Goal: Information Seeking & Learning: Learn about a topic

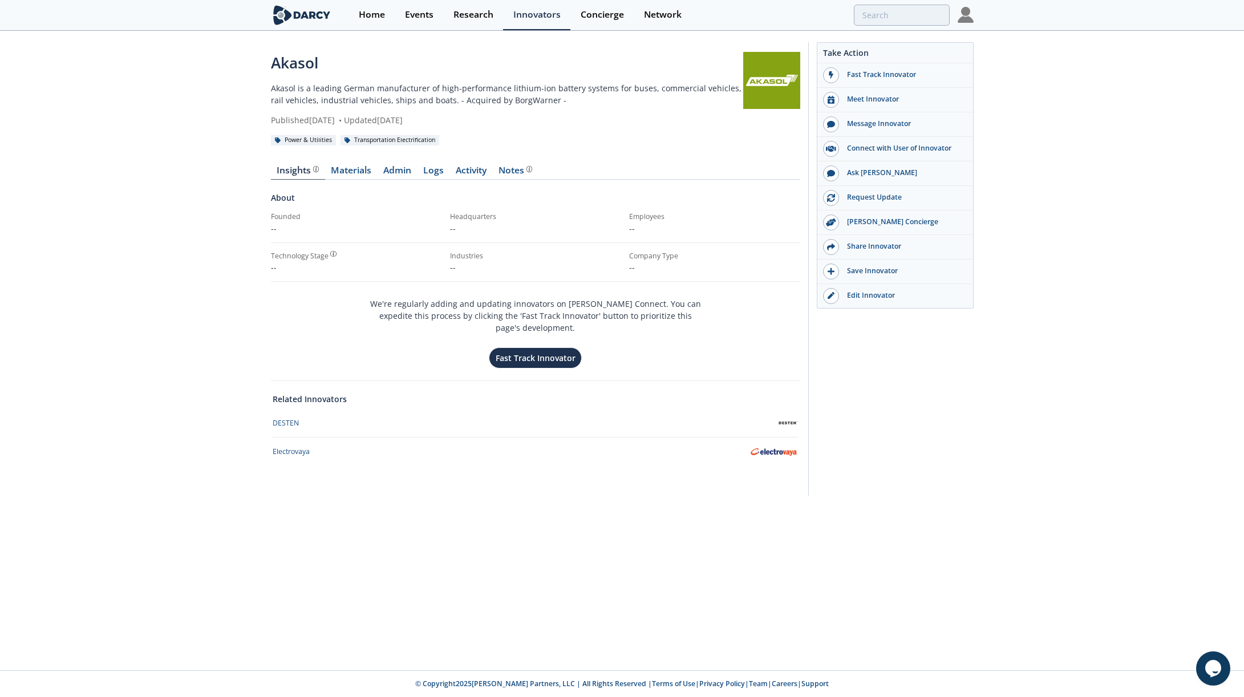
click at [298, 18] on img at bounding box center [302, 15] width 62 height 20
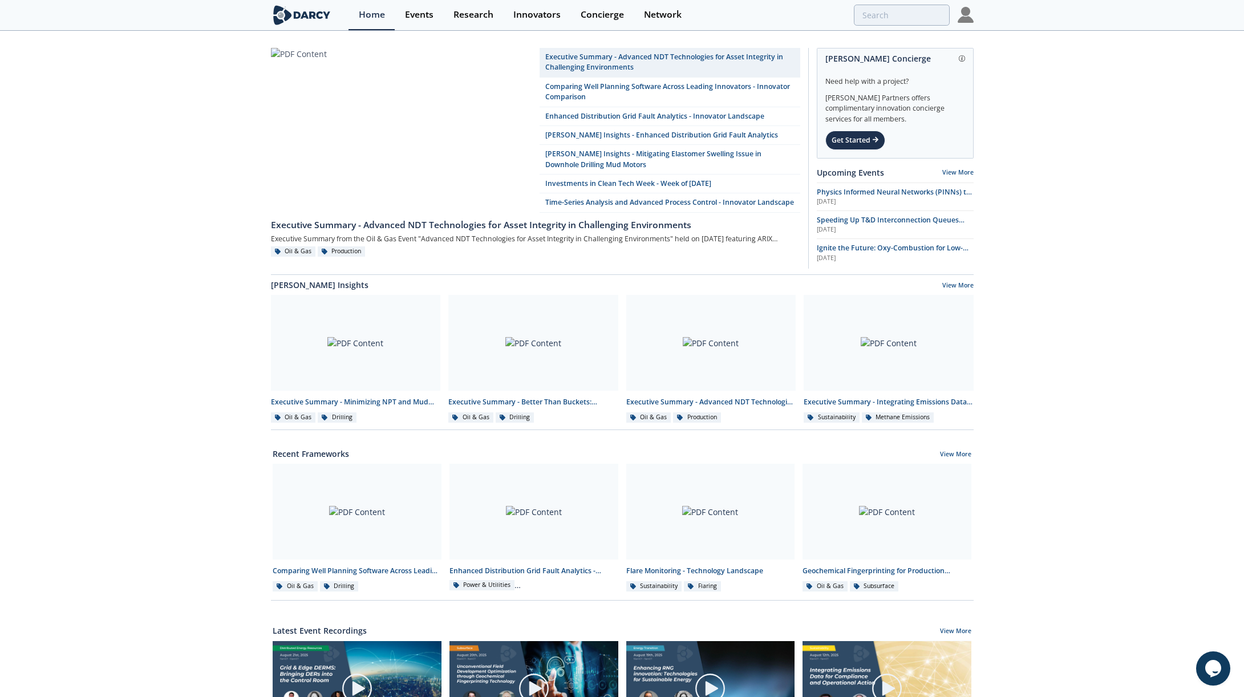
click at [242, 106] on div "Executive Summary - Advanced NDT Technologies for Asset Integrity in Challengin…" at bounding box center [622, 515] width 1244 height 966
click at [663, 59] on link "Executive Summary - Advanced NDT Technologies for Asset Integrity in Challengin…" at bounding box center [670, 63] width 261 height 30
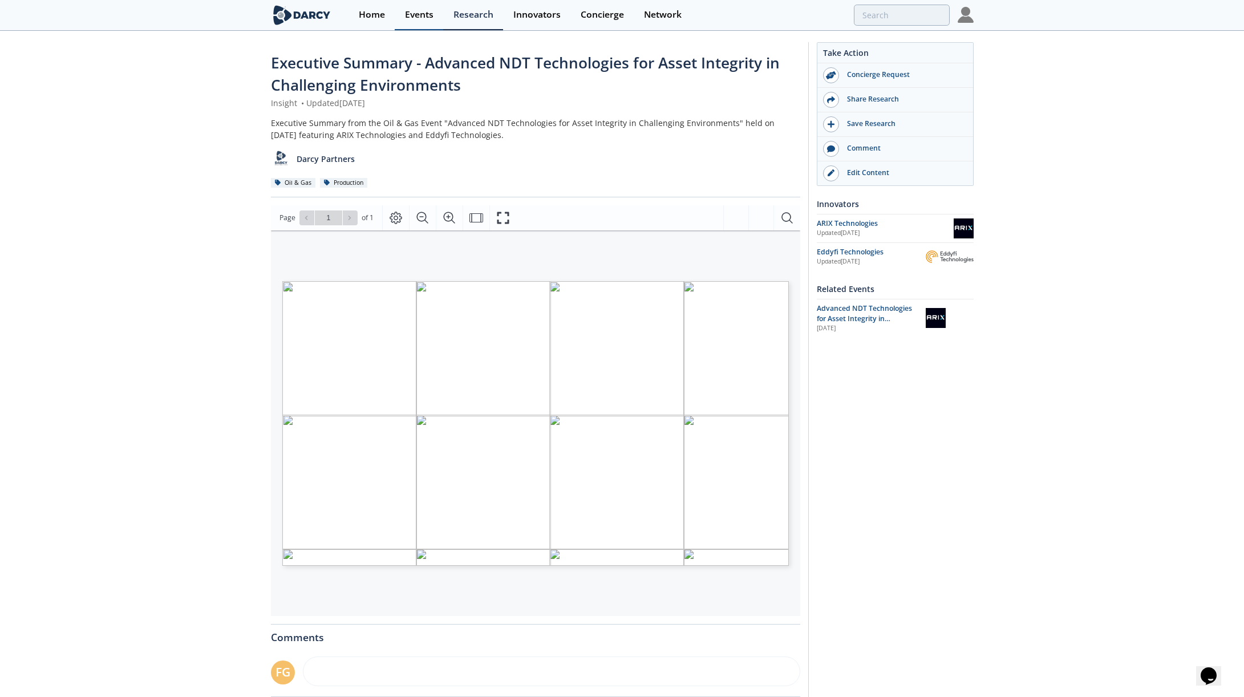
click at [412, 16] on div "Events" at bounding box center [419, 14] width 29 height 9
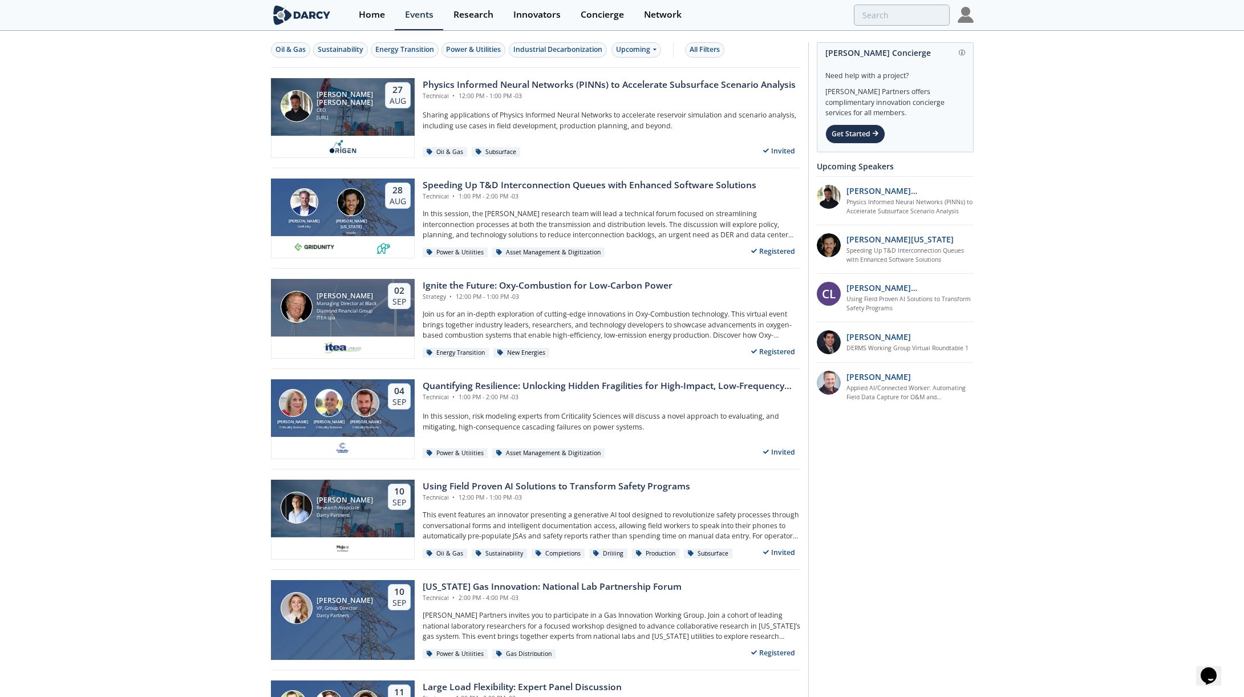
click at [292, 58] on div "Oil & Gas Sustainability Energy Transition Power & Utilities Industrial Decarbo…" at bounding box center [535, 50] width 529 height 36
click at [290, 51] on div "Oil & Gas" at bounding box center [290, 49] width 30 height 10
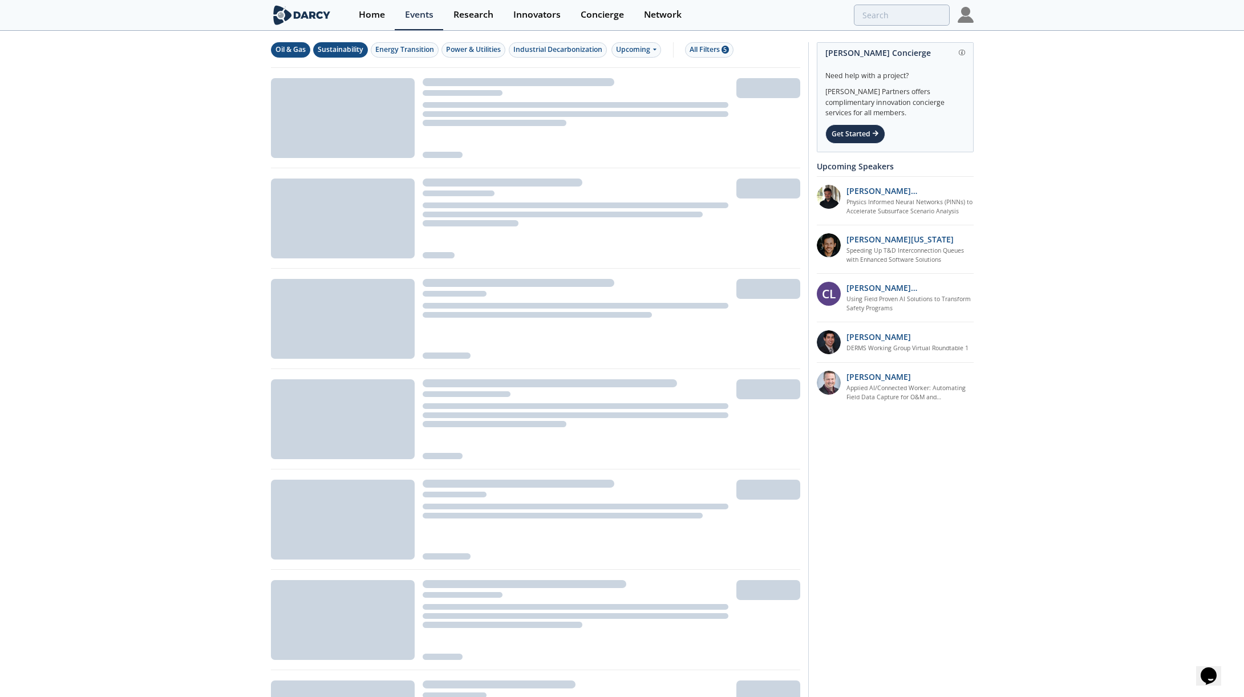
click at [333, 51] on div "Sustainability" at bounding box center [341, 49] width 46 height 10
click at [408, 45] on div "Energy Transition" at bounding box center [404, 49] width 59 height 10
click at [476, 52] on div "Power & Utilities" at bounding box center [473, 49] width 55 height 10
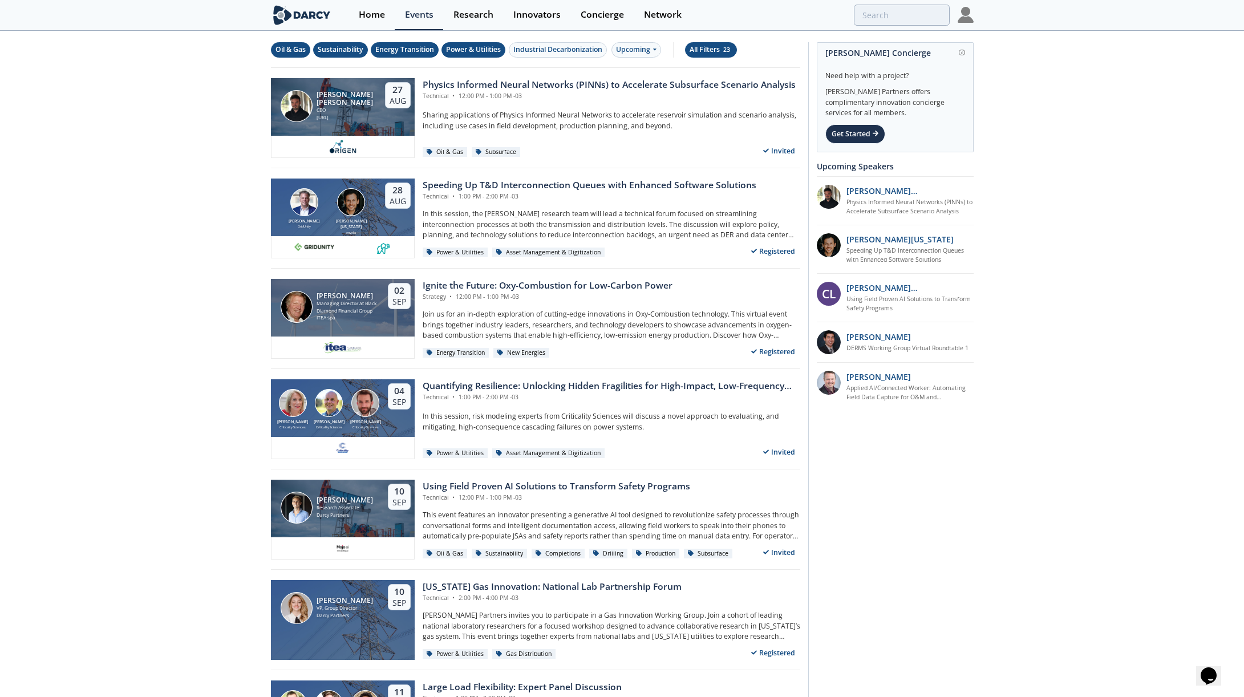
click at [719, 50] on div "All Filters 23" at bounding box center [711, 49] width 43 height 10
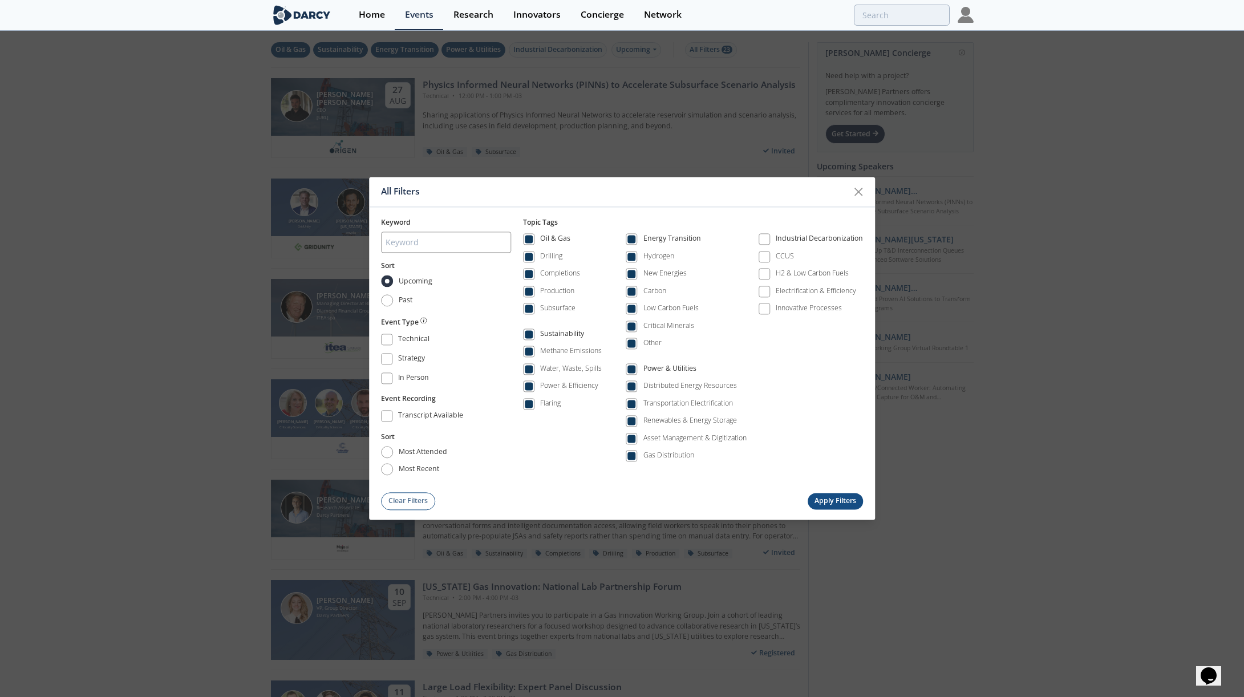
click at [682, 84] on div "All Filters Keyword Sort Upcoming Past Event Type Technical Strategy In Person …" at bounding box center [622, 348] width 1244 height 697
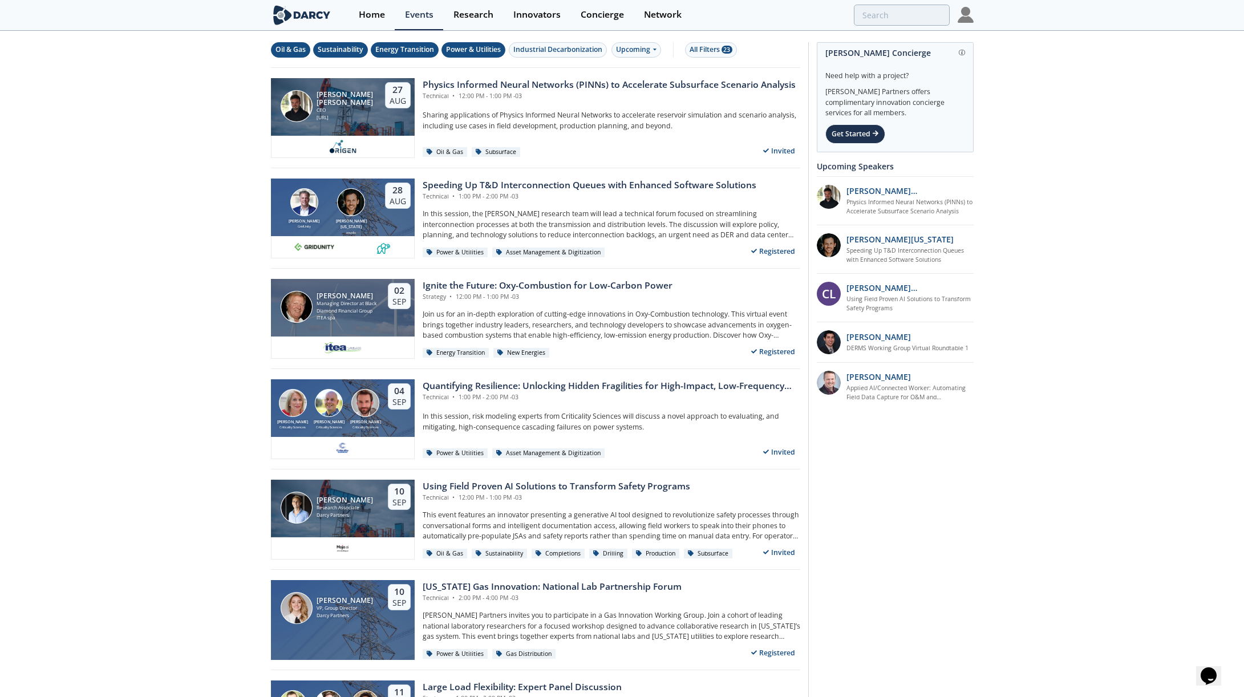
click at [358, 53] on div "Sustainability" at bounding box center [341, 49] width 46 height 10
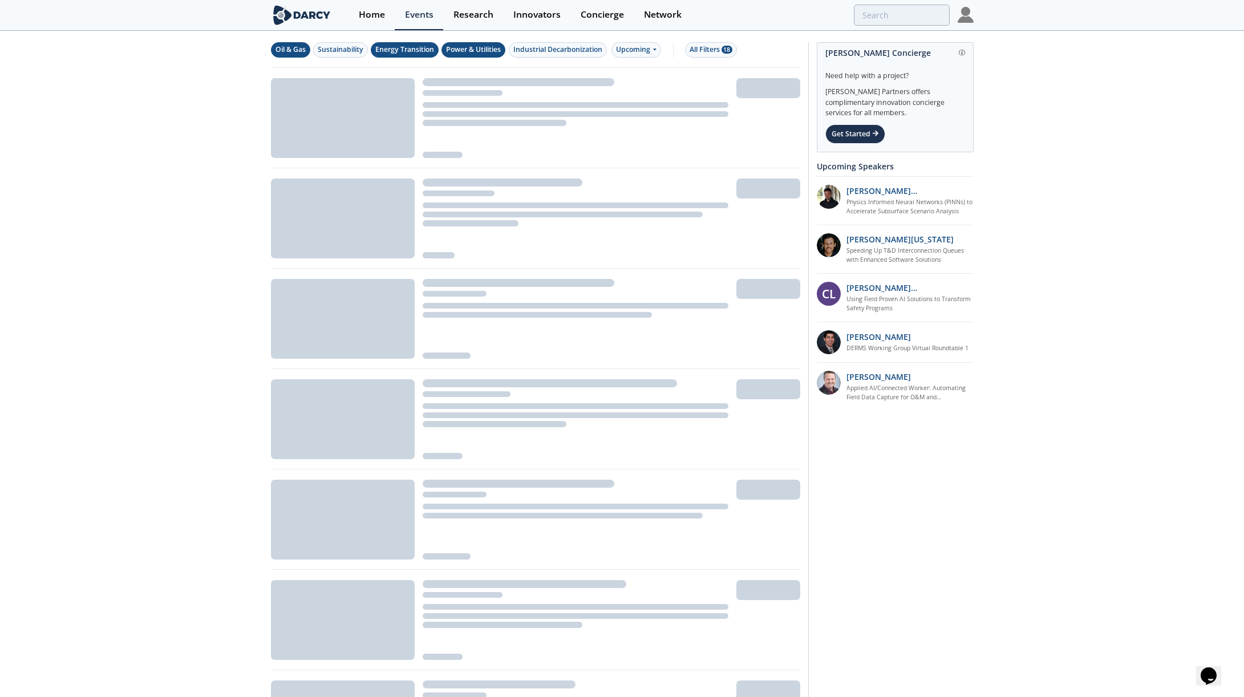
click at [403, 47] on div "Energy Transition" at bounding box center [404, 49] width 59 height 10
click at [475, 47] on div "Power & Utilities" at bounding box center [473, 49] width 55 height 10
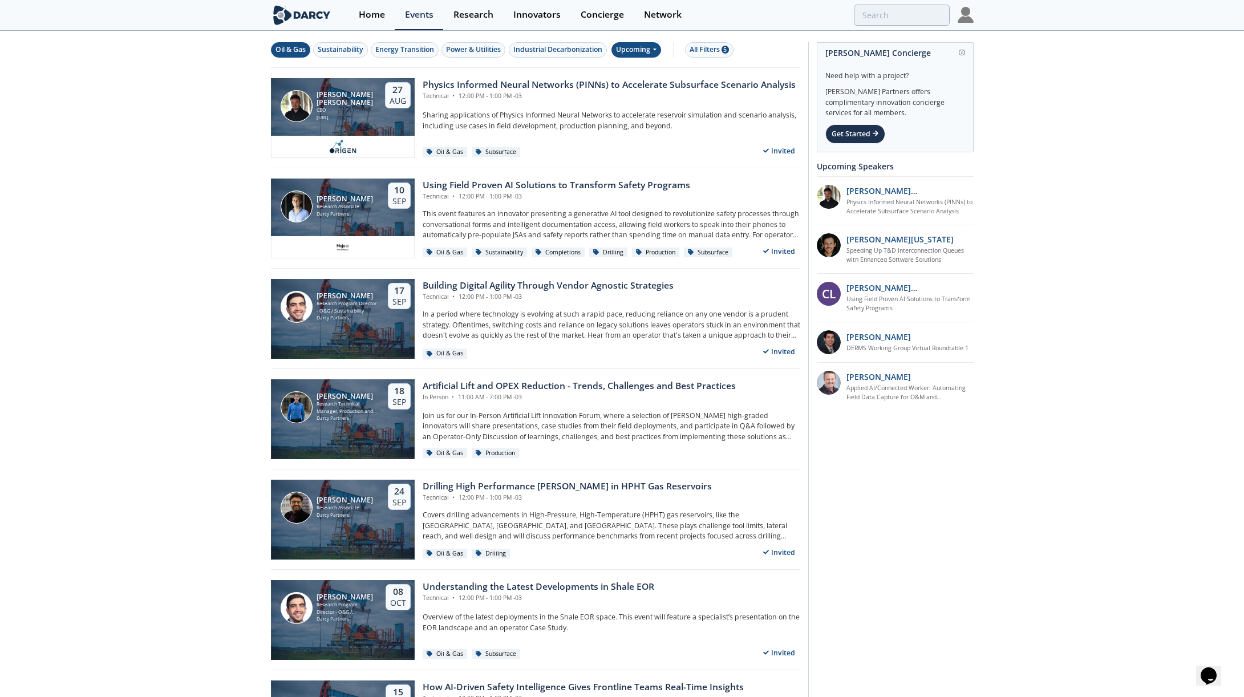
click at [655, 46] on icon at bounding box center [654, 49] width 5 height 7
click at [661, 87] on div "Past" at bounding box center [649, 87] width 71 height 18
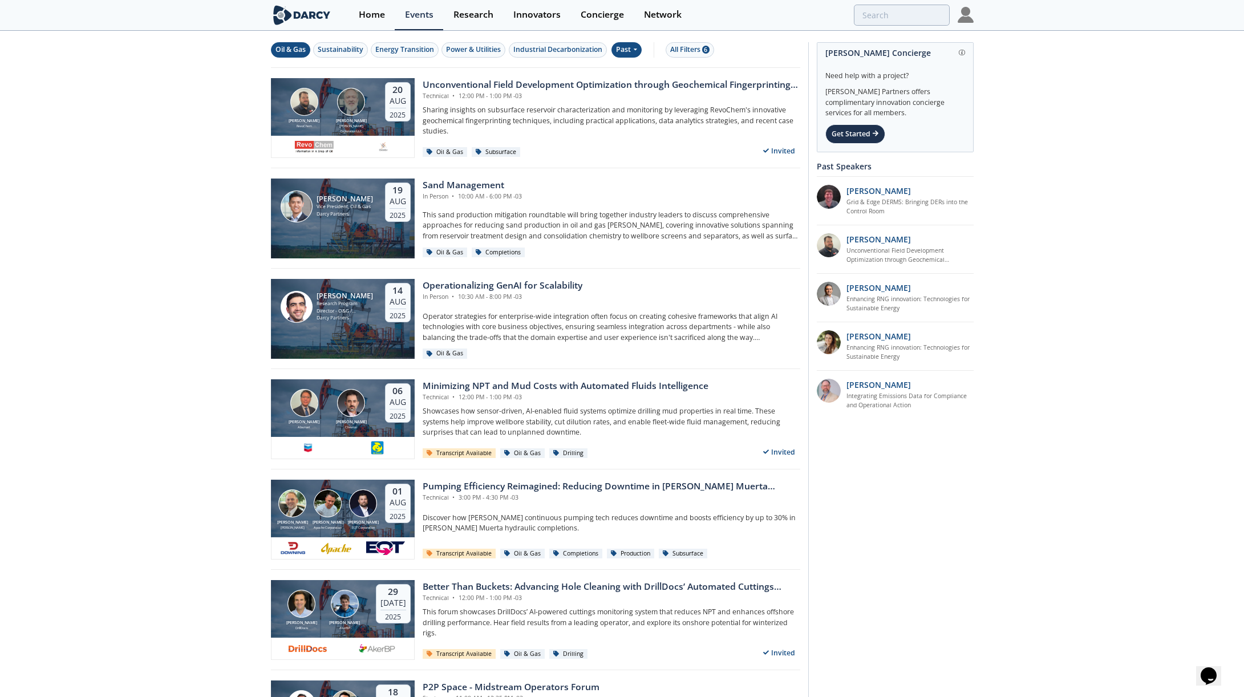
click at [695, 56] on button "All Filters 6" at bounding box center [690, 49] width 48 height 15
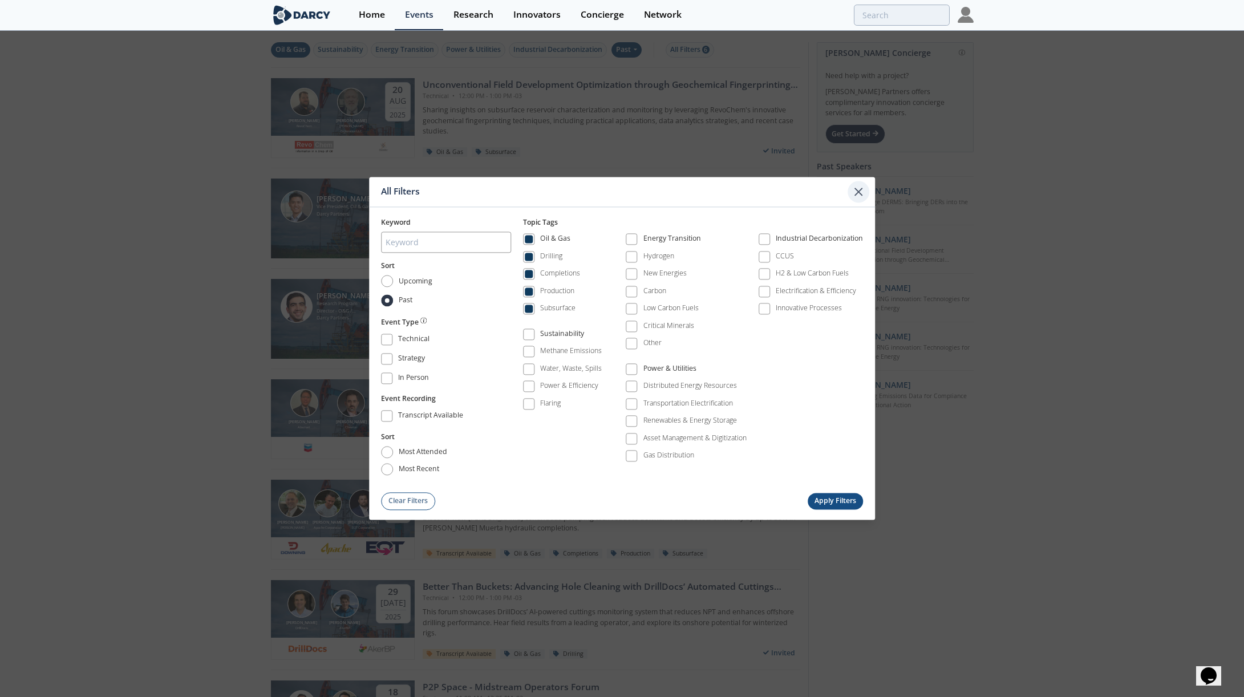
click at [853, 198] on icon at bounding box center [859, 192] width 14 height 14
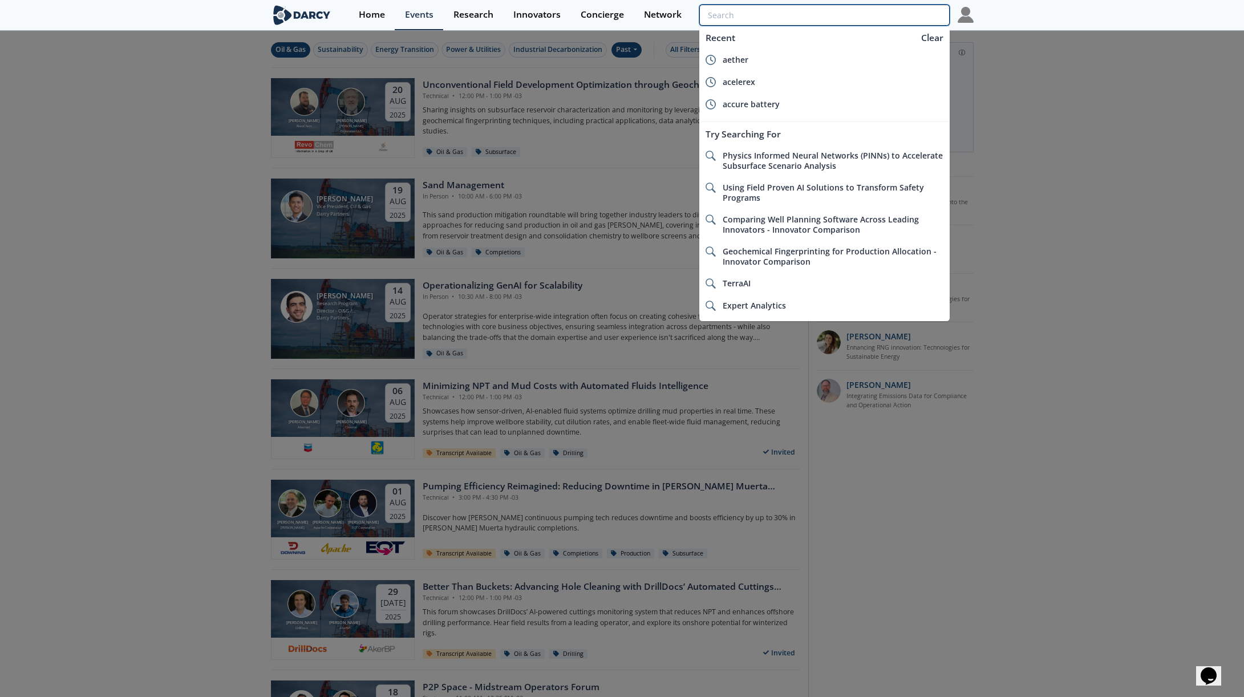
click at [912, 19] on input "search" at bounding box center [824, 15] width 250 height 21
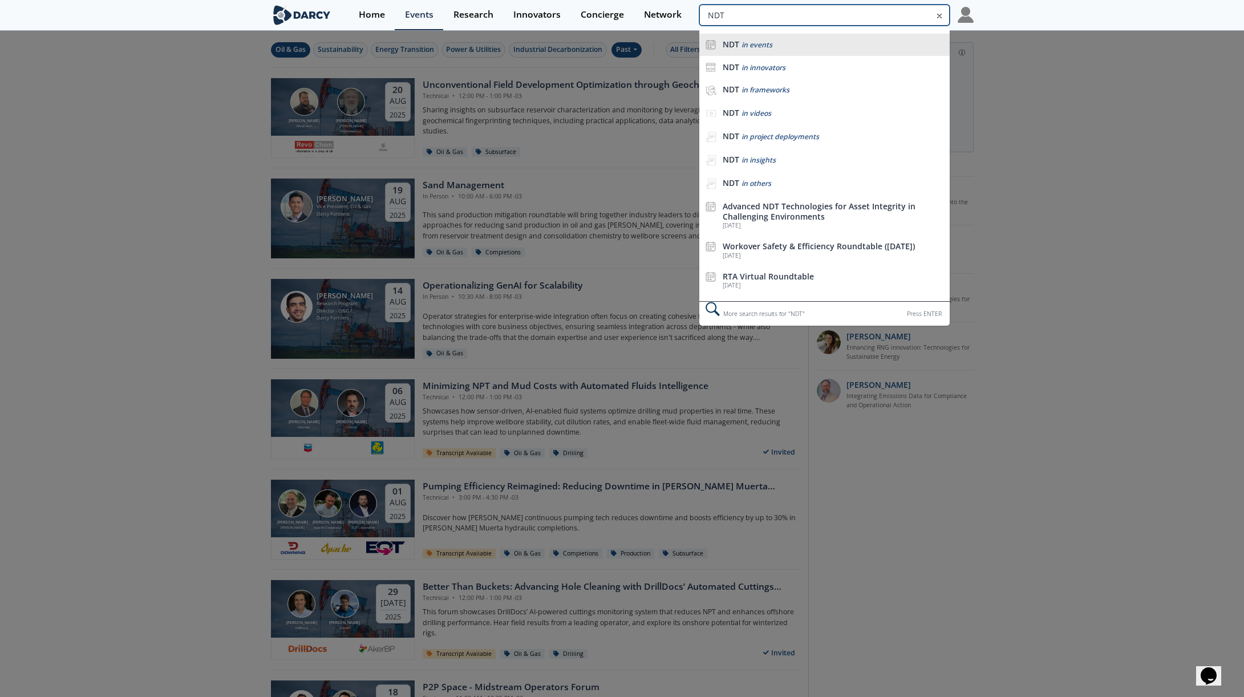
type input "NDT"
click at [867, 45] on div "NDT in events" at bounding box center [833, 44] width 221 height 11
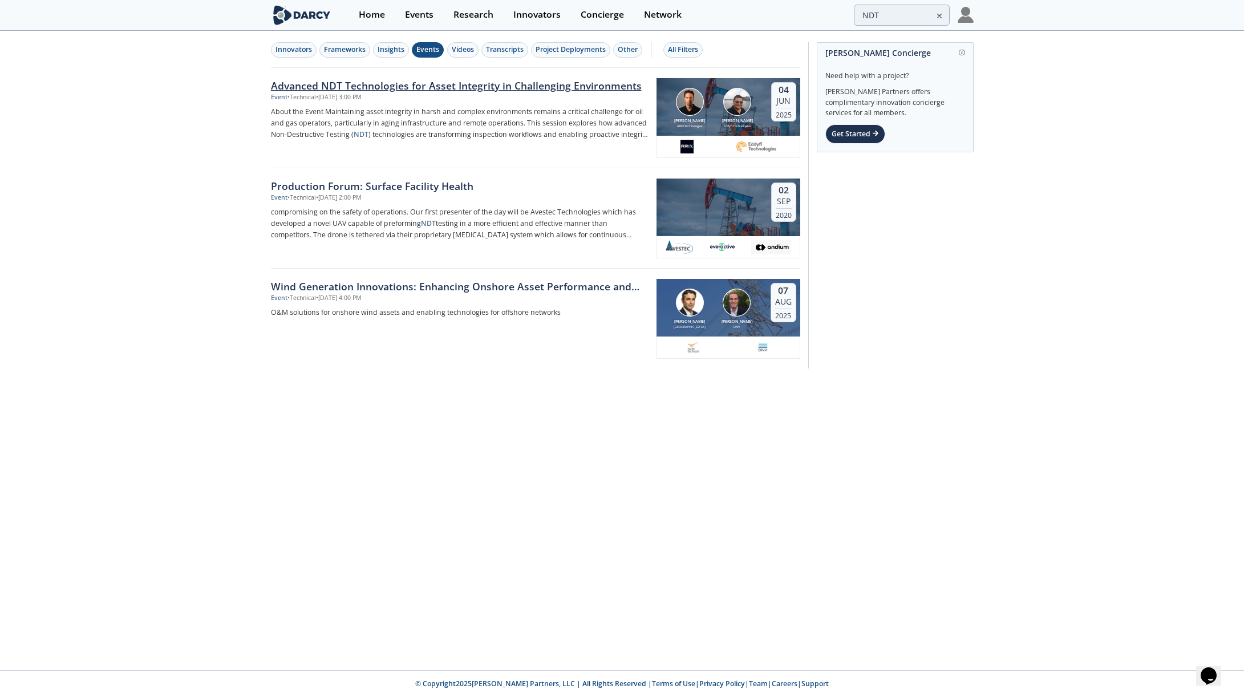
click at [428, 94] on div "Event • Technical • Jun 4, 2025 - 3:00 PM" at bounding box center [460, 97] width 378 height 9
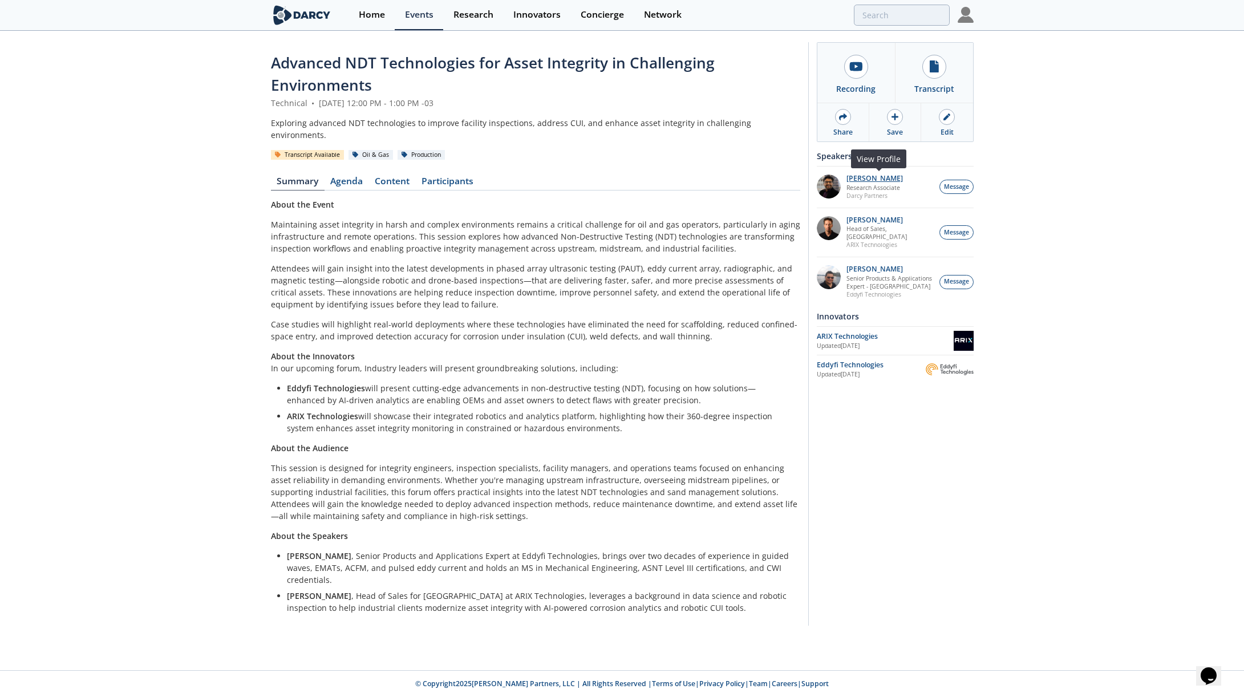
click at [873, 175] on p "Arsalan Ansari" at bounding box center [874, 179] width 56 height 8
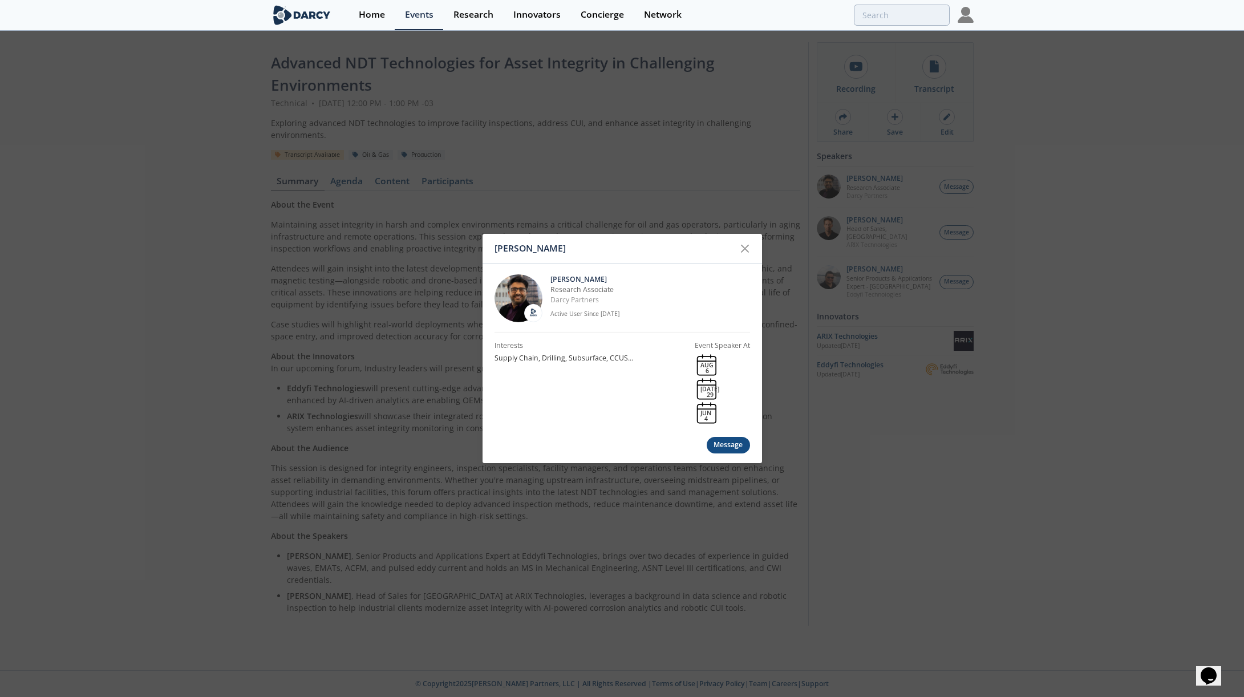
click at [527, 295] on img at bounding box center [519, 298] width 48 height 48
click at [732, 252] on div "Arsalan Ansari" at bounding box center [615, 249] width 240 height 22
click at [745, 249] on icon at bounding box center [744, 248] width 7 height 7
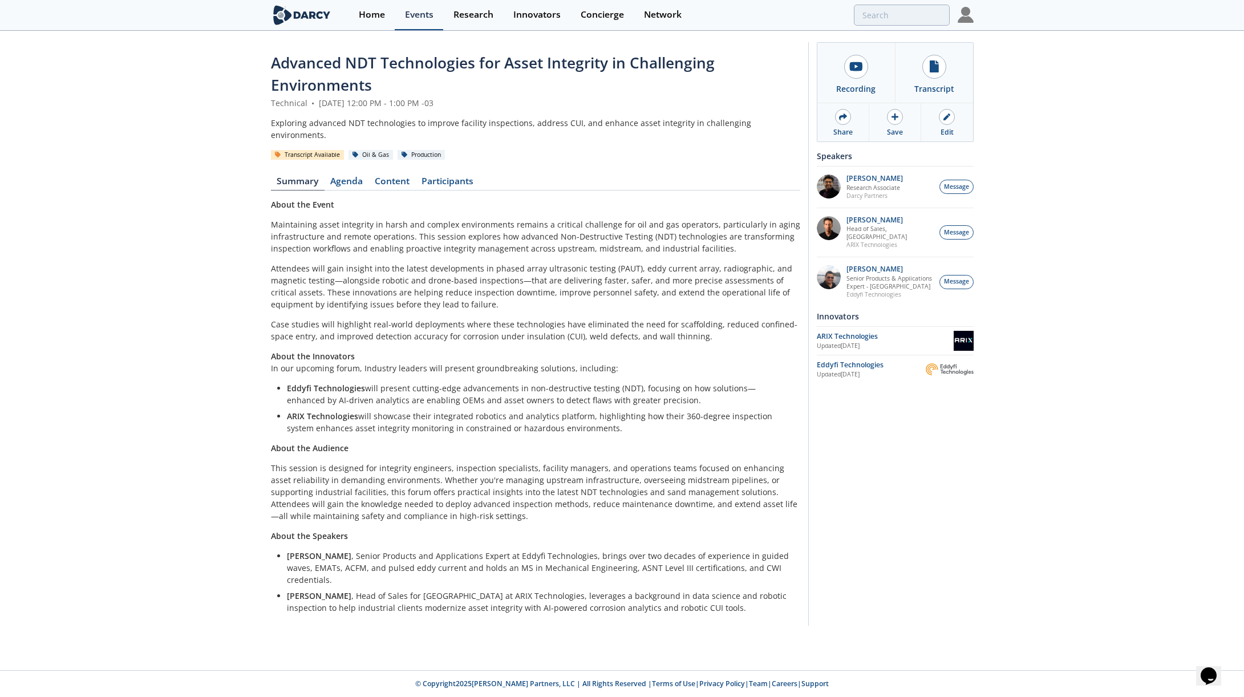
click at [400, 16] on link "Events" at bounding box center [419, 15] width 48 height 30
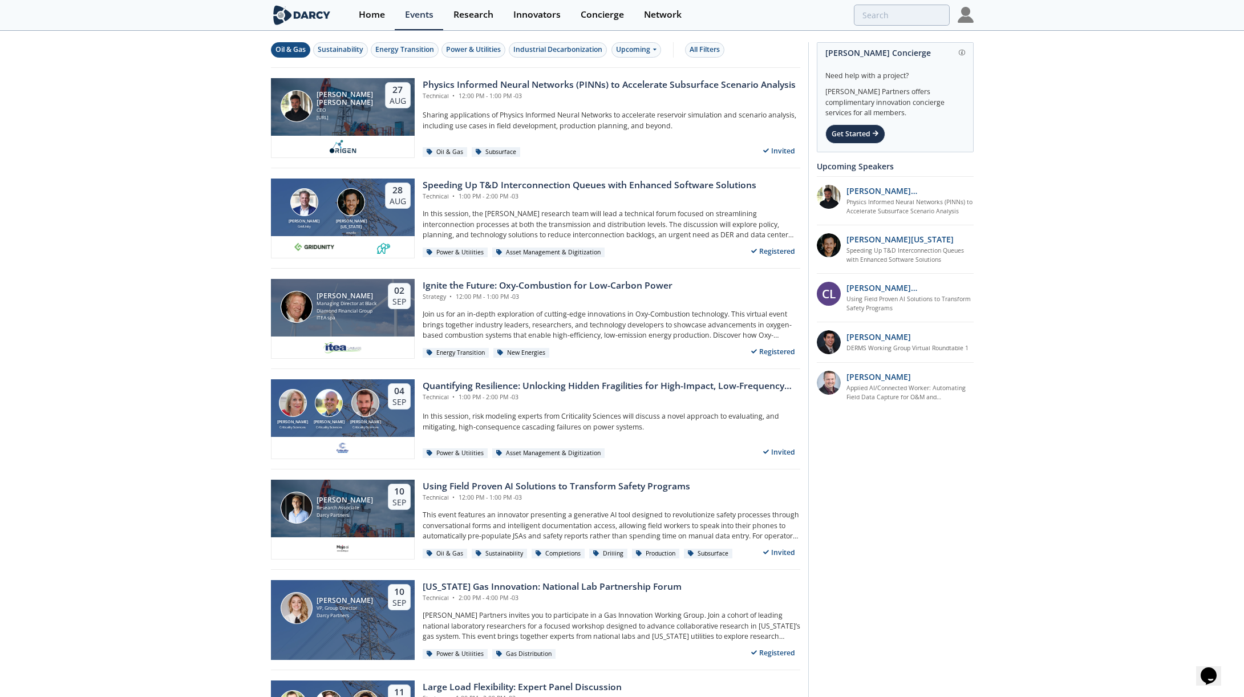
click at [306, 54] on button "Oil & Gas" at bounding box center [290, 49] width 39 height 15
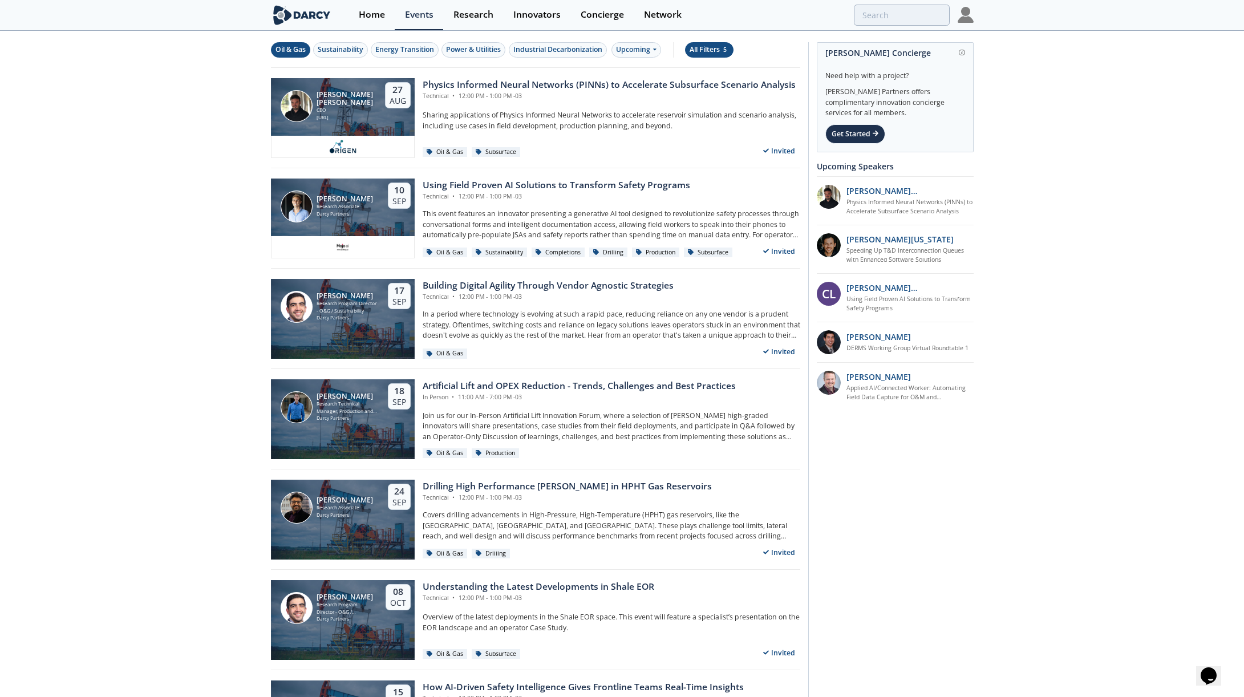
click at [701, 55] on button "All Filters 5" at bounding box center [709, 49] width 48 height 15
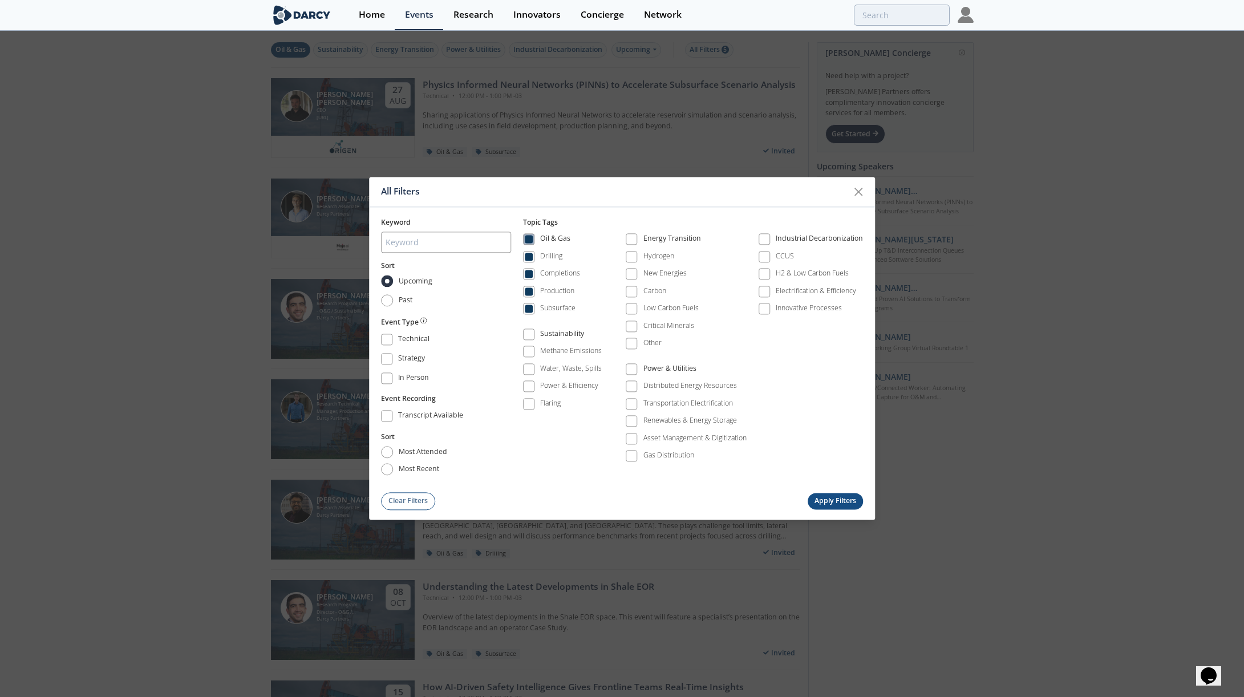
click at [553, 236] on div "Oil & Gas" at bounding box center [555, 241] width 30 height 14
click at [557, 293] on div "Production" at bounding box center [557, 291] width 34 height 10
click at [833, 493] on button "Apply Filters" at bounding box center [836, 501] width 56 height 17
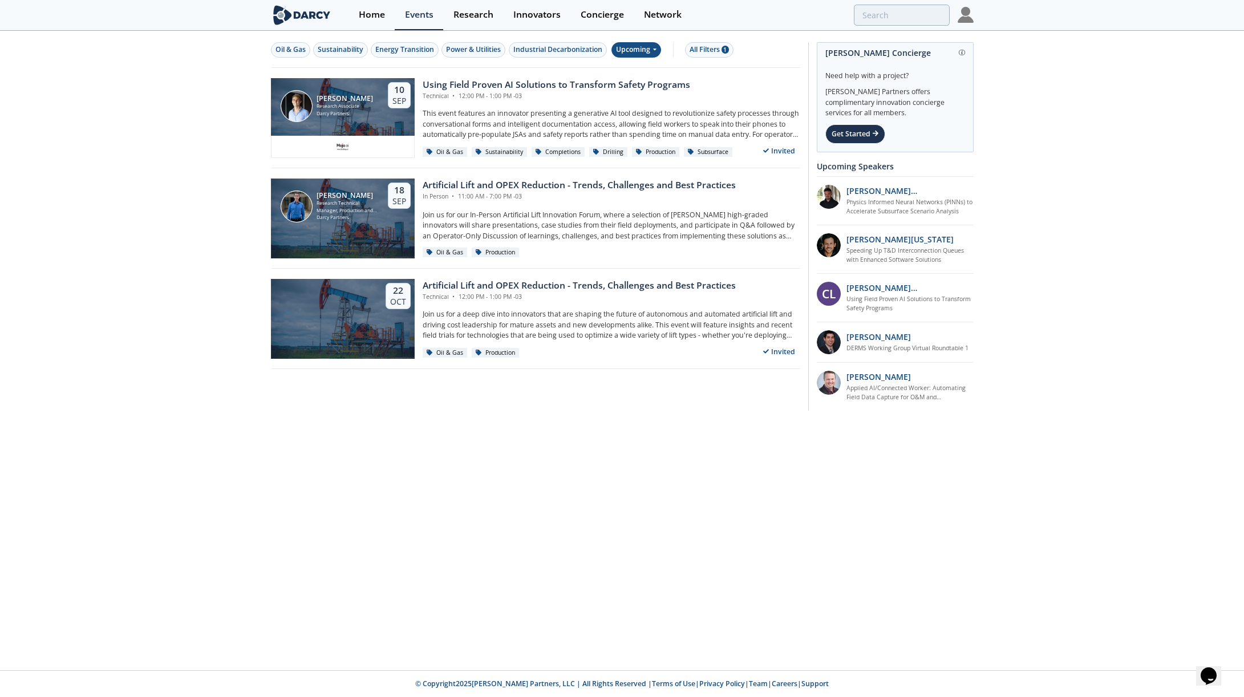
click at [633, 53] on div "Upcoming" at bounding box center [636, 49] width 50 height 15
click at [642, 86] on div "Past" at bounding box center [649, 87] width 71 height 18
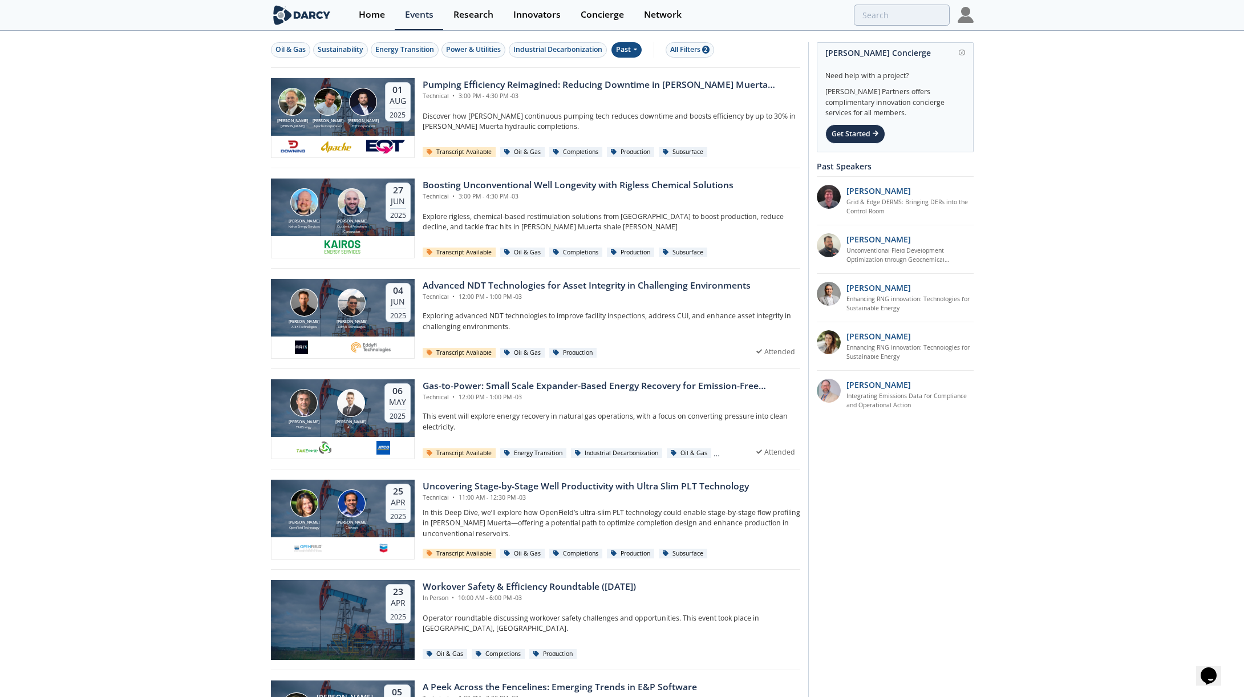
click at [627, 52] on div "Past" at bounding box center [626, 49] width 30 height 15
click at [645, 70] on div "Upcoming" at bounding box center [649, 69] width 71 height 18
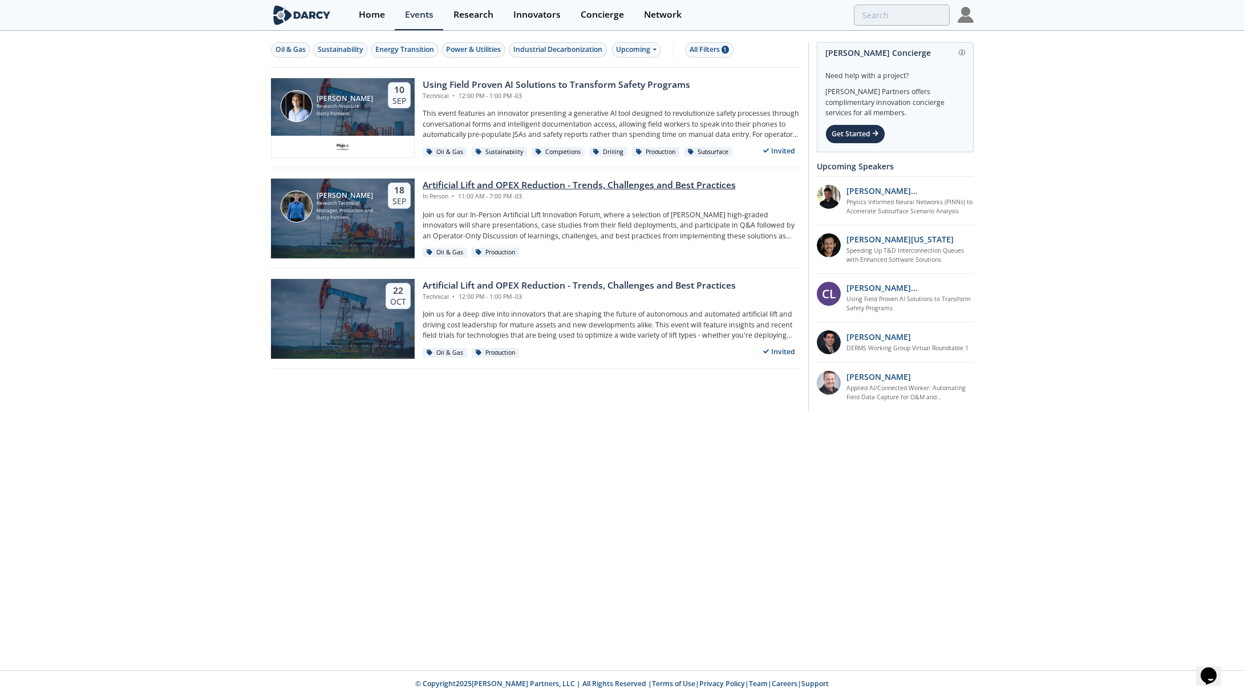
click at [648, 200] on div "Artificial Lift and OPEX Reduction - Trends, Challenges and Best Practices In P…" at bounding box center [608, 219] width 386 height 80
click at [141, 263] on div "Oil & Gas Sustainability Energy Transition Power & Utilities Industrial Decarbo…" at bounding box center [622, 229] width 1244 height 395
click at [148, 267] on div "Oil & Gas Sustainability Energy Transition Power & Utilities Industrial Decarbo…" at bounding box center [622, 229] width 1244 height 395
click at [641, 47] on div "Upcoming" at bounding box center [636, 49] width 50 height 15
click at [717, 52] on div "All Filters 1" at bounding box center [709, 49] width 39 height 10
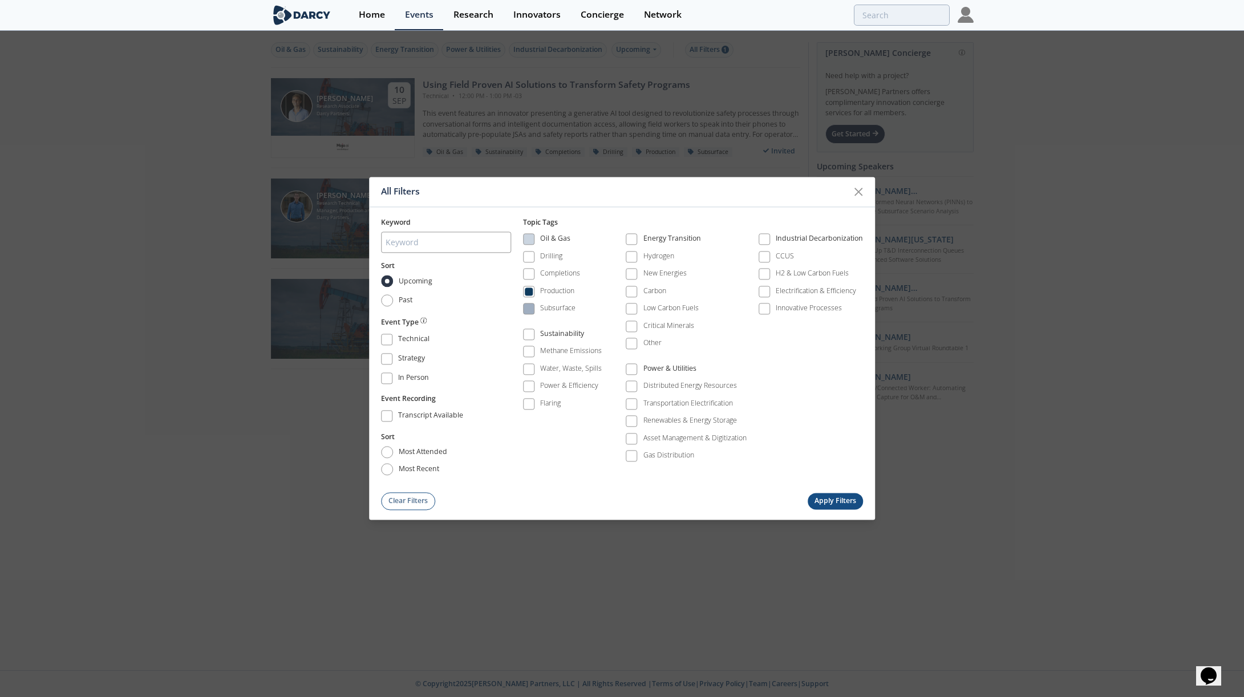
click at [557, 305] on div "Subsurface" at bounding box center [557, 308] width 35 height 10
click at [845, 505] on button "Apply Filters" at bounding box center [836, 501] width 56 height 17
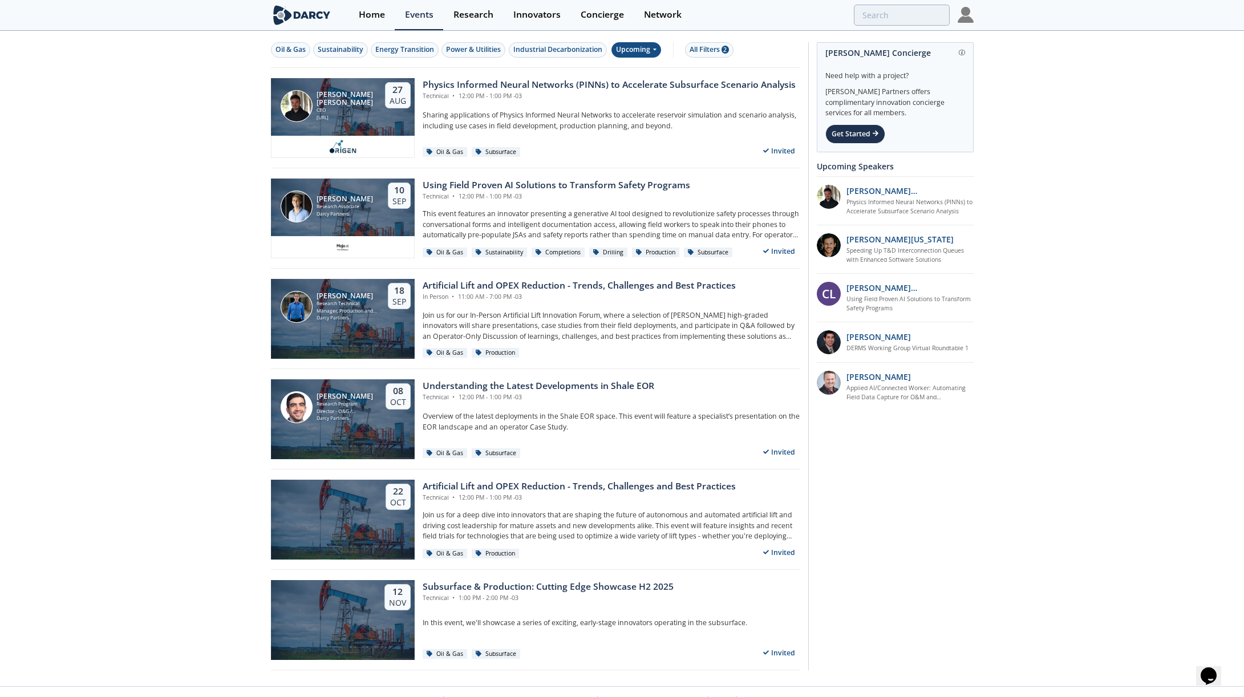
click at [656, 46] on icon at bounding box center [654, 49] width 5 height 7
click at [667, 86] on div "Past" at bounding box center [649, 87] width 71 height 18
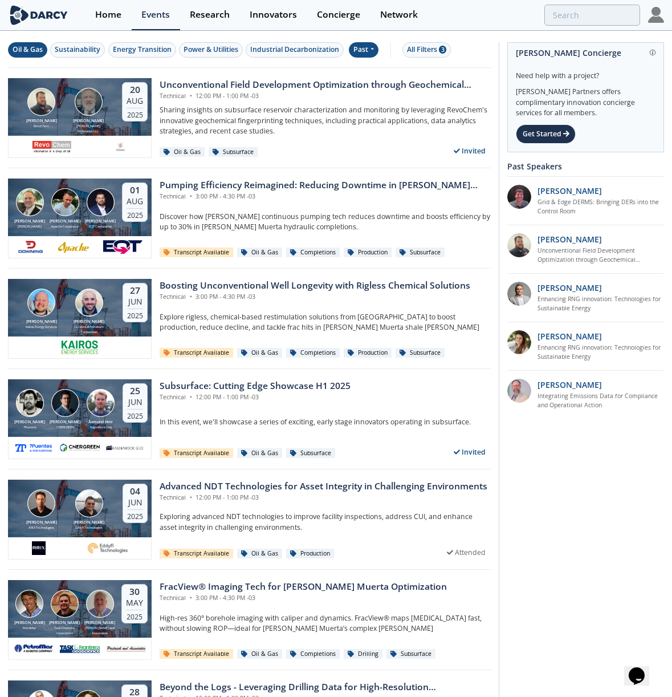
click at [35, 52] on div "Oil & Gas" at bounding box center [28, 49] width 30 height 10
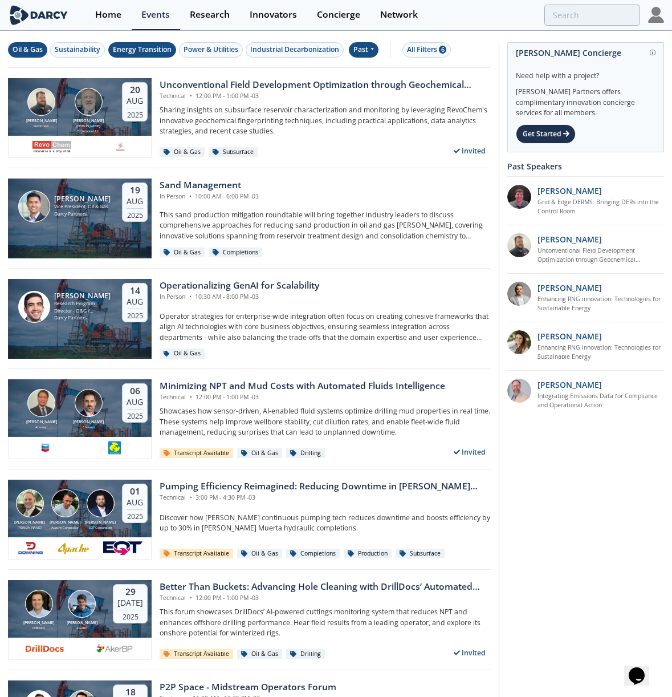
click at [124, 47] on div "Energy Transition" at bounding box center [142, 49] width 59 height 10
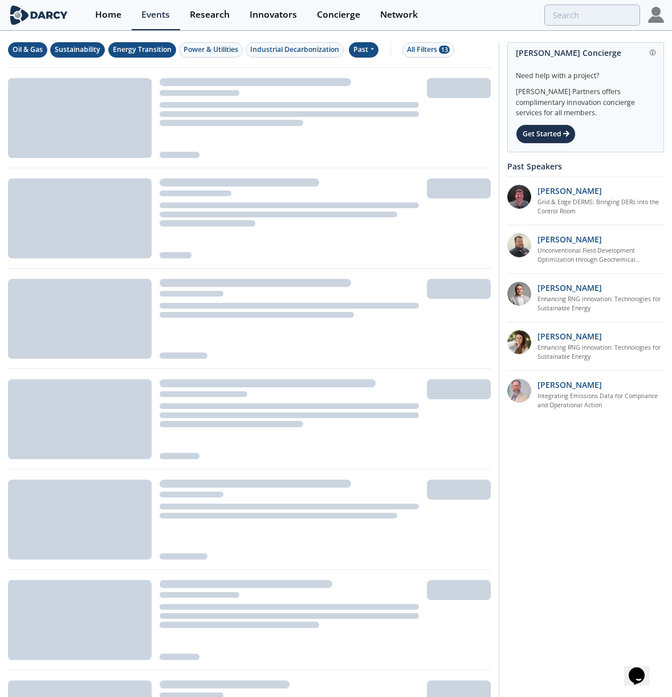
click at [95, 47] on div "Sustainability" at bounding box center [78, 49] width 46 height 10
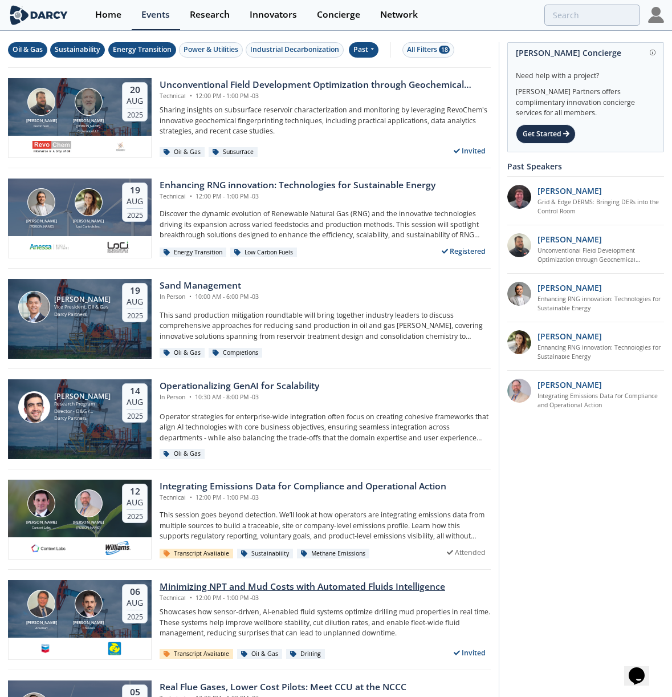
click at [310, 587] on div "Minimizing NPT and Mud Costs with Automated Fluids Intelligence" at bounding box center [303, 587] width 286 height 14
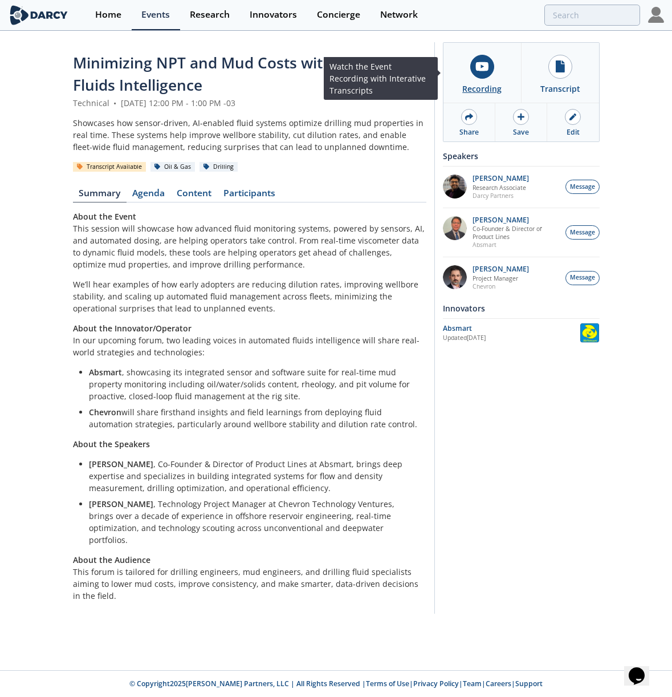
click at [483, 79] on link "Recording" at bounding box center [483, 73] width 78 height 60
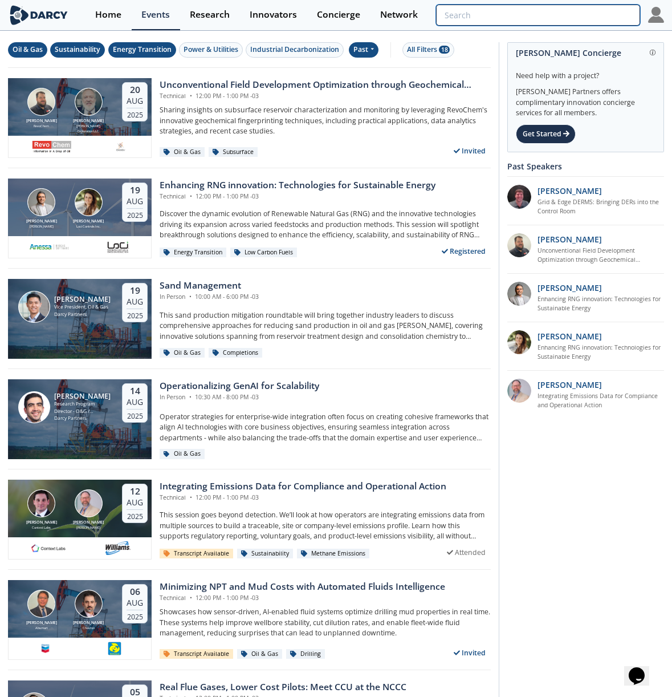
click at [567, 19] on input "search" at bounding box center [538, 15] width 204 height 21
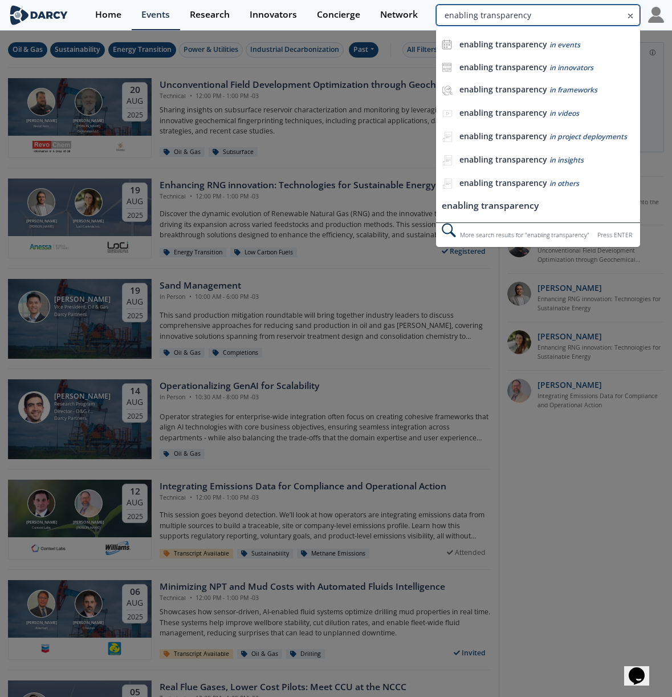
type input "enabling transparency"
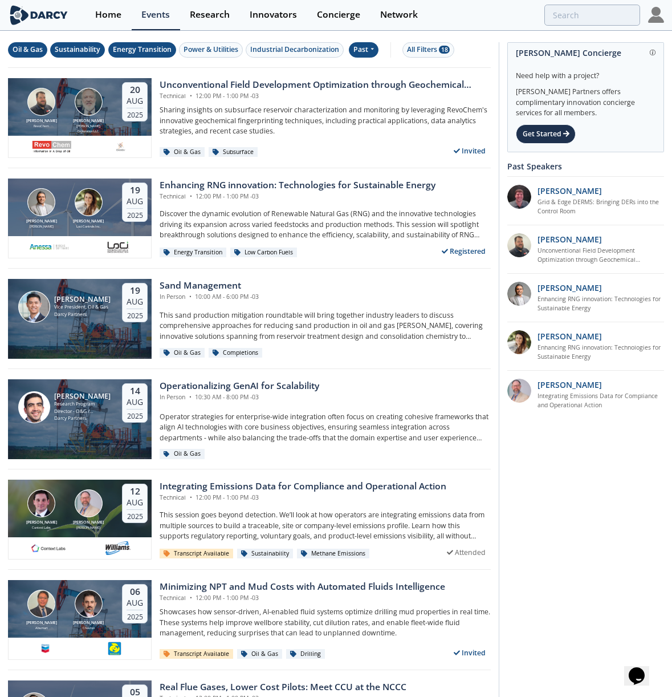
click at [358, 44] on div "Past" at bounding box center [364, 49] width 30 height 15
click at [394, 66] on div "Upcoming" at bounding box center [386, 69] width 71 height 18
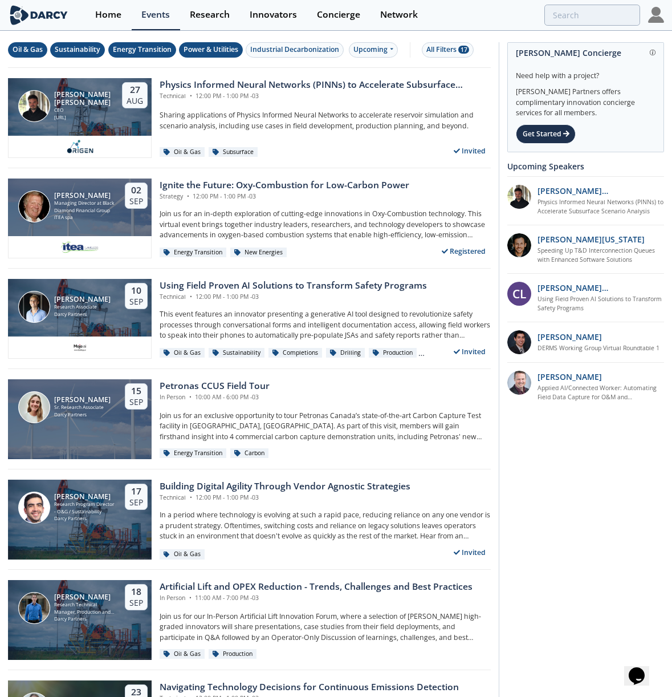
click at [218, 51] on div "Power & Utilities" at bounding box center [211, 49] width 55 height 10
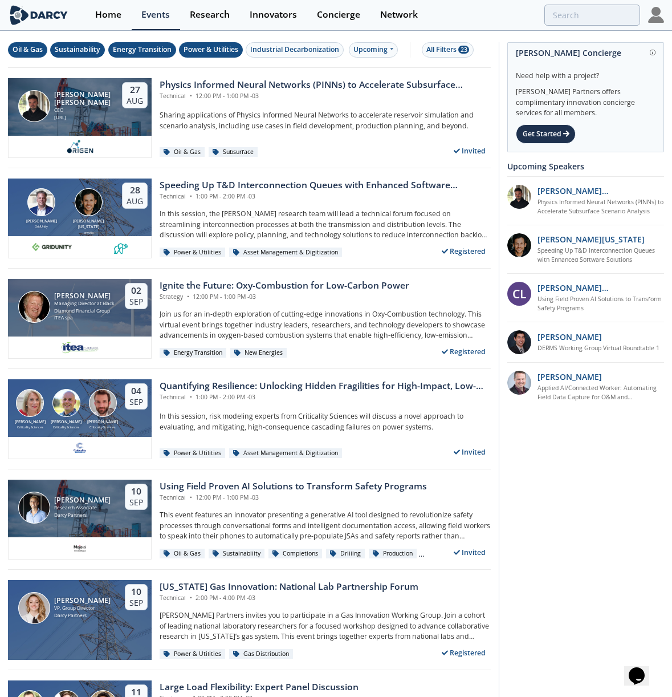
click at [147, 48] on div "Energy Transition" at bounding box center [142, 49] width 59 height 10
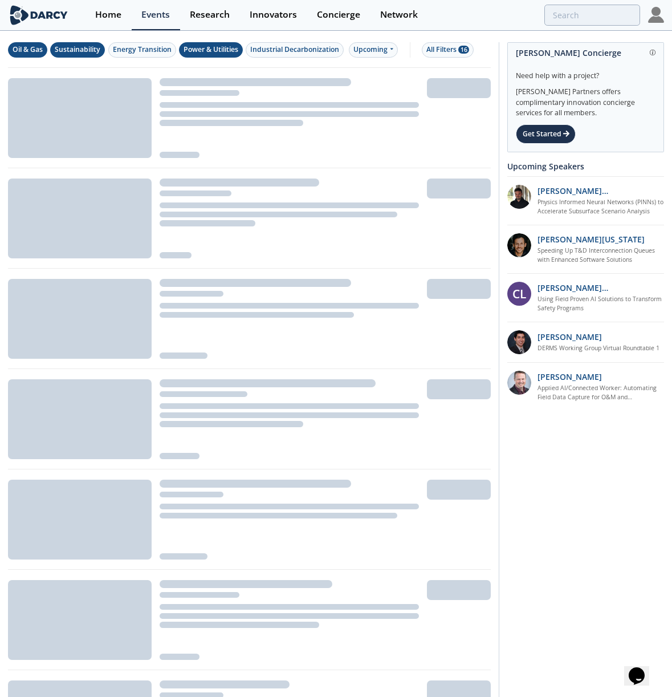
click at [83, 47] on div "Sustainability" at bounding box center [78, 49] width 46 height 10
click at [17, 44] on div "Oil & Gas" at bounding box center [28, 49] width 30 height 10
click at [398, 47] on div "Upcoming" at bounding box center [374, 49] width 50 height 15
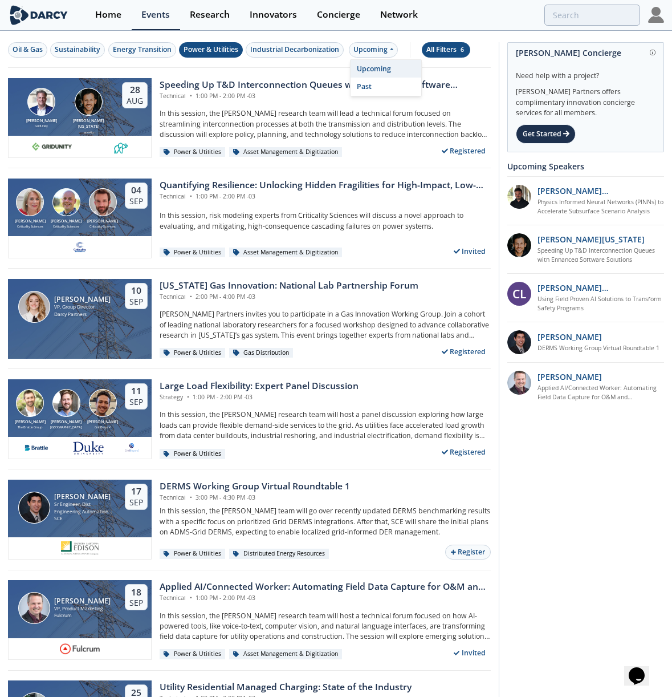
click at [451, 45] on div "All Filters 6" at bounding box center [446, 49] width 39 height 10
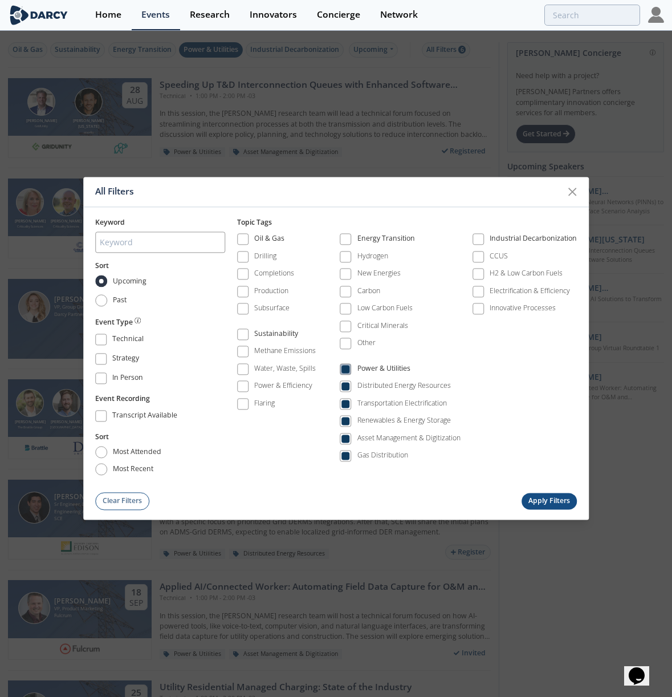
click at [371, 373] on div "Power & Utilities" at bounding box center [384, 370] width 53 height 14
click at [380, 420] on div "Renewables & Energy Storage" at bounding box center [405, 421] width 94 height 10
click at [400, 433] on div "Asset Management & Digitization" at bounding box center [409, 438] width 103 height 10
click at [560, 504] on button "Apply Filters" at bounding box center [550, 501] width 56 height 17
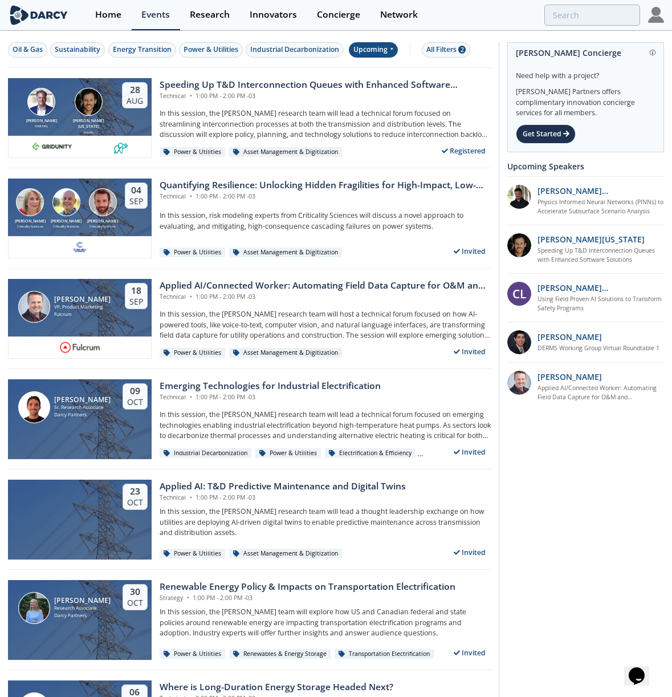
click at [358, 57] on div "Upcoming" at bounding box center [374, 49] width 50 height 15
click at [374, 87] on div "Past" at bounding box center [386, 87] width 71 height 18
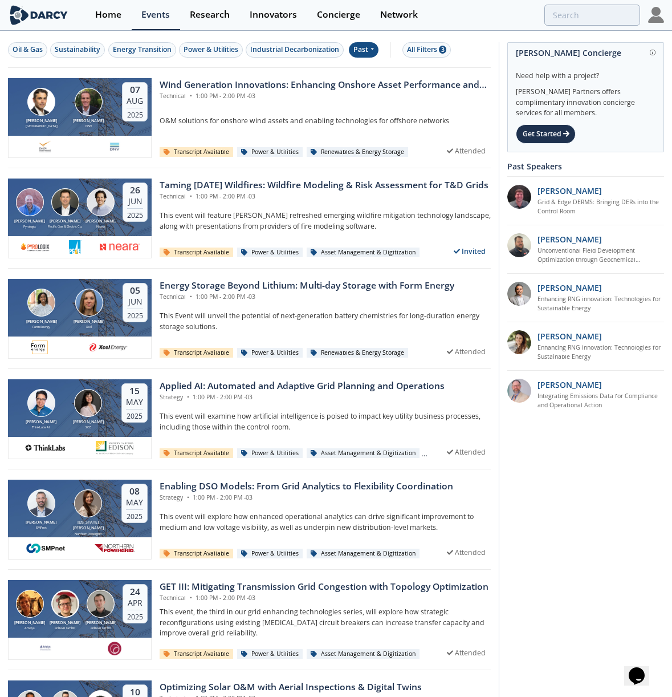
click at [360, 57] on div "Past" at bounding box center [364, 49] width 30 height 15
click at [378, 73] on div "Upcoming" at bounding box center [386, 69] width 71 height 18
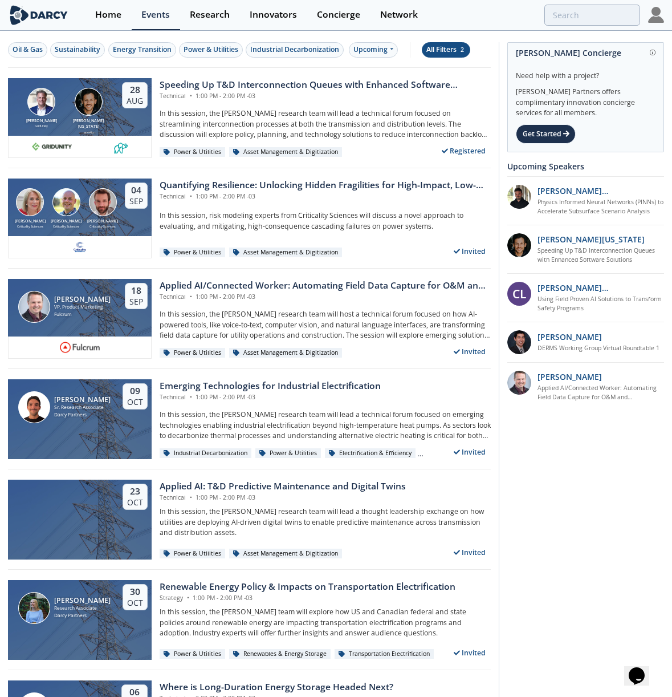
click at [437, 50] on div "All Filters 2" at bounding box center [446, 49] width 39 height 10
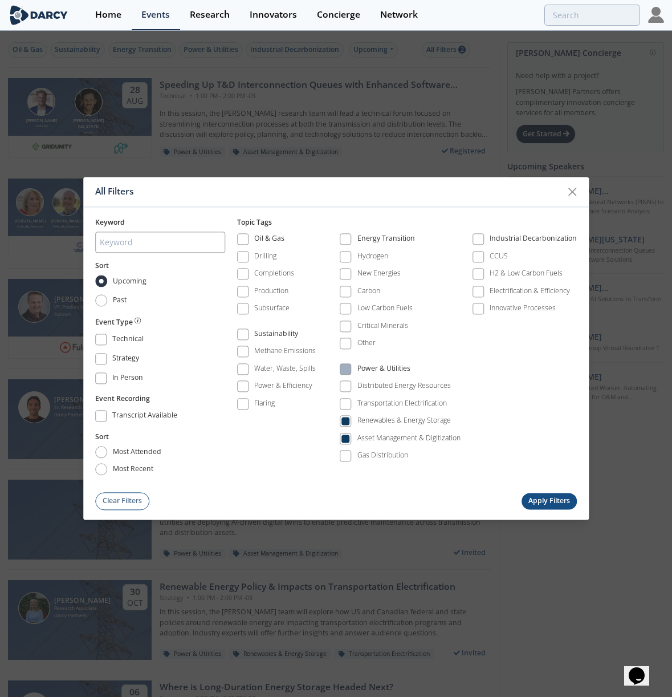
click at [348, 371] on span at bounding box center [346, 369] width 8 height 8
click at [547, 506] on button "Apply Filters" at bounding box center [550, 501] width 56 height 17
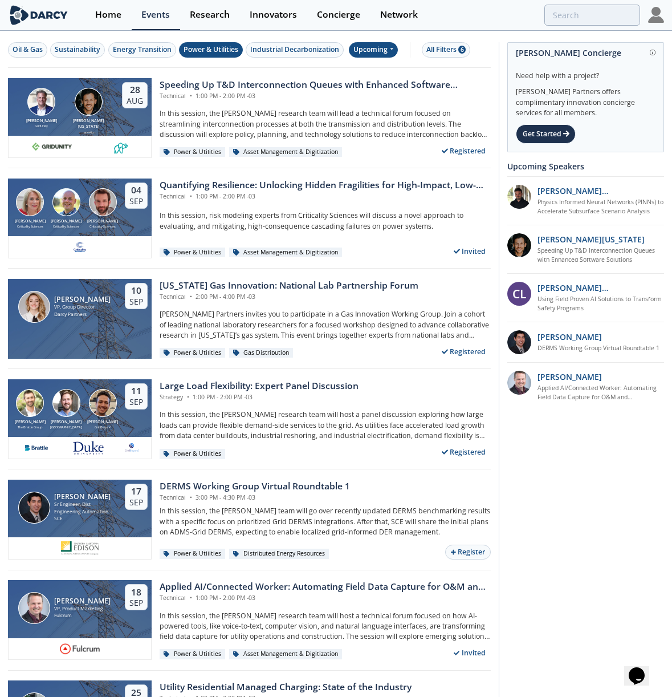
click at [380, 50] on div "Upcoming" at bounding box center [374, 49] width 50 height 15
click at [388, 84] on div "Past" at bounding box center [386, 87] width 71 height 18
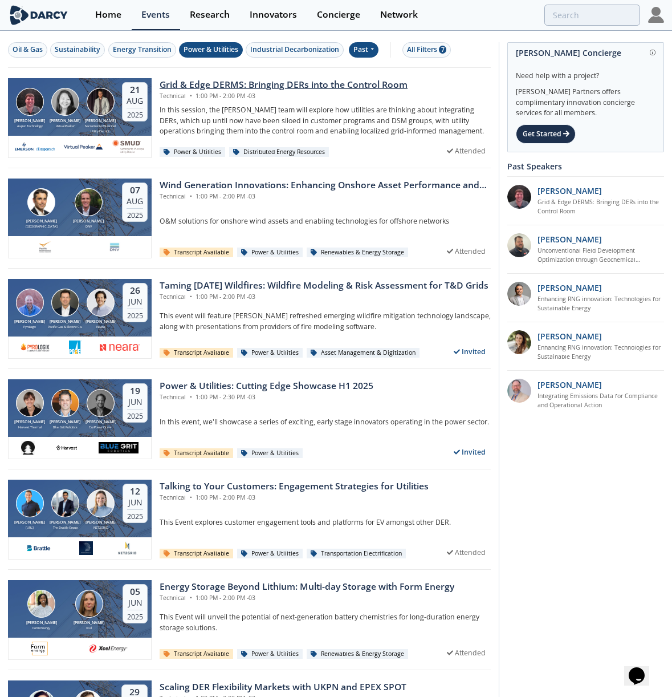
drag, startPoint x: 215, startPoint y: 83, endPoint x: 185, endPoint y: 87, distance: 30.4
click at [185, 87] on div "Grid & Edge DERMS: Bringing DERs into the Control Room" at bounding box center [284, 85] width 248 height 14
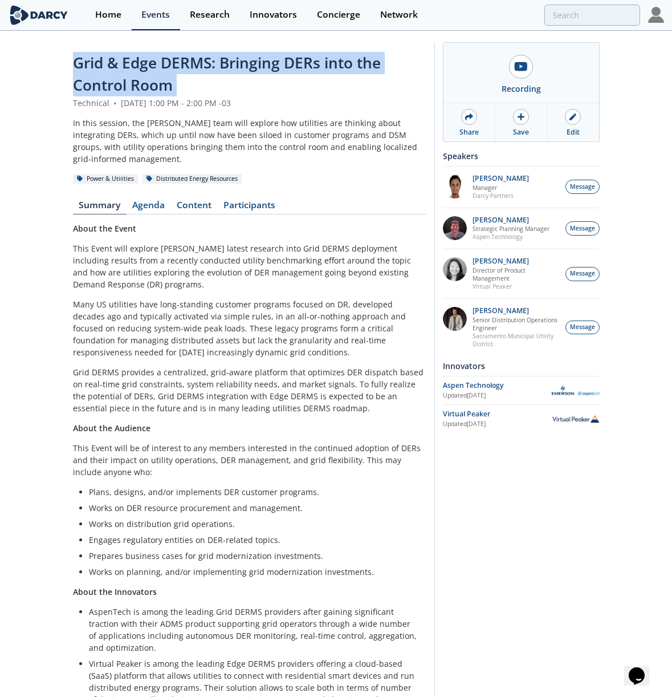
drag, startPoint x: 68, startPoint y: 56, endPoint x: 168, endPoint y: 78, distance: 102.7
click at [168, 78] on div "Grid & Edge DERMS: Bringing DERs into the Control Room Technical • August 21, 2…" at bounding box center [336, 389] width 672 height 714
copy header "Grid & Edge DERMS: Bringing DERs into the Control Room"
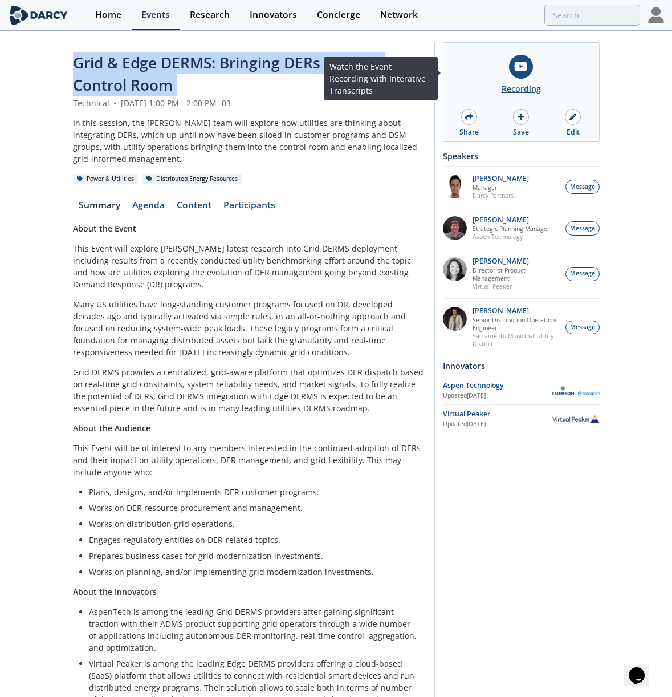
click at [506, 71] on link "Recording" at bounding box center [522, 73] width 156 height 60
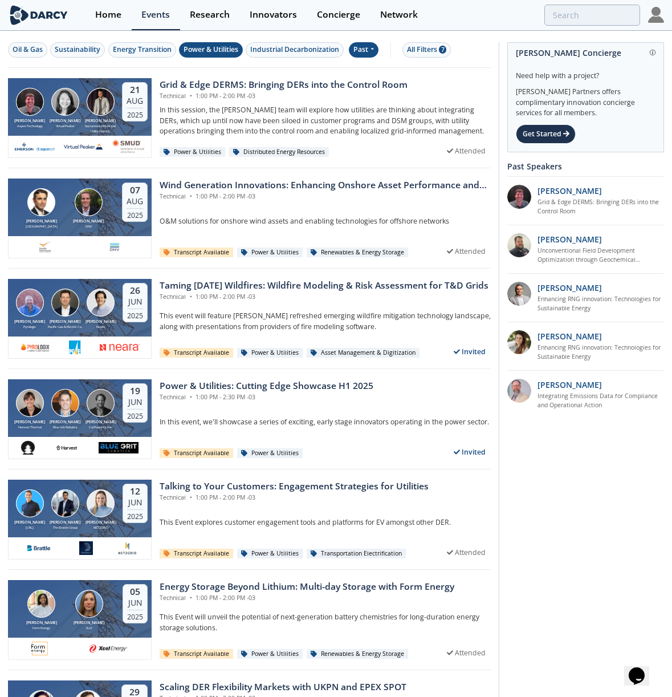
click at [367, 48] on div "Past" at bounding box center [364, 49] width 30 height 15
click at [380, 74] on div "Upcoming" at bounding box center [386, 69] width 71 height 18
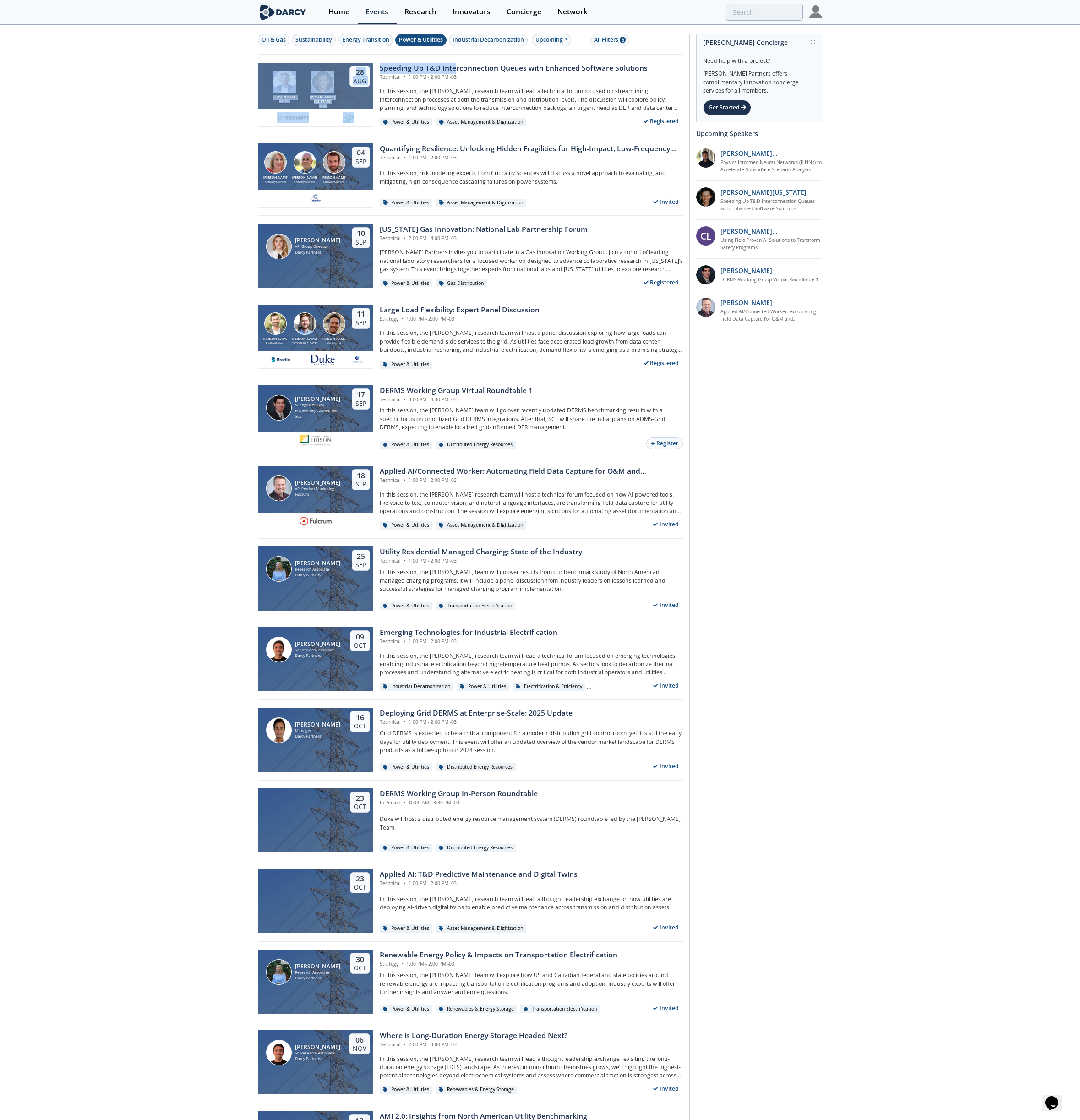
drag, startPoint x: 370, startPoint y: 59, endPoint x: 454, endPoint y: 68, distance: 84.5
click at [454, 68] on div "Brian Fitzsimons GridUnity Luigi Montana envelio 28 Aug Speeding Up T&D Interco…" at bounding box center [470, 95] width 425 height 80
click at [185, 85] on div "Oil & Gas Sustainability Energy Transition Power & Utilities Industrial Decarbo…" at bounding box center [540, 691] width 1080 height 1332
drag, startPoint x: 381, startPoint y: 60, endPoint x: 650, endPoint y: 73, distance: 269.3
click at [650, 73] on div "Brian Fitzsimons GridUnity Luigi Montana envelio 28 Aug Speeding Up T&D Interco…" at bounding box center [470, 95] width 425 height 80
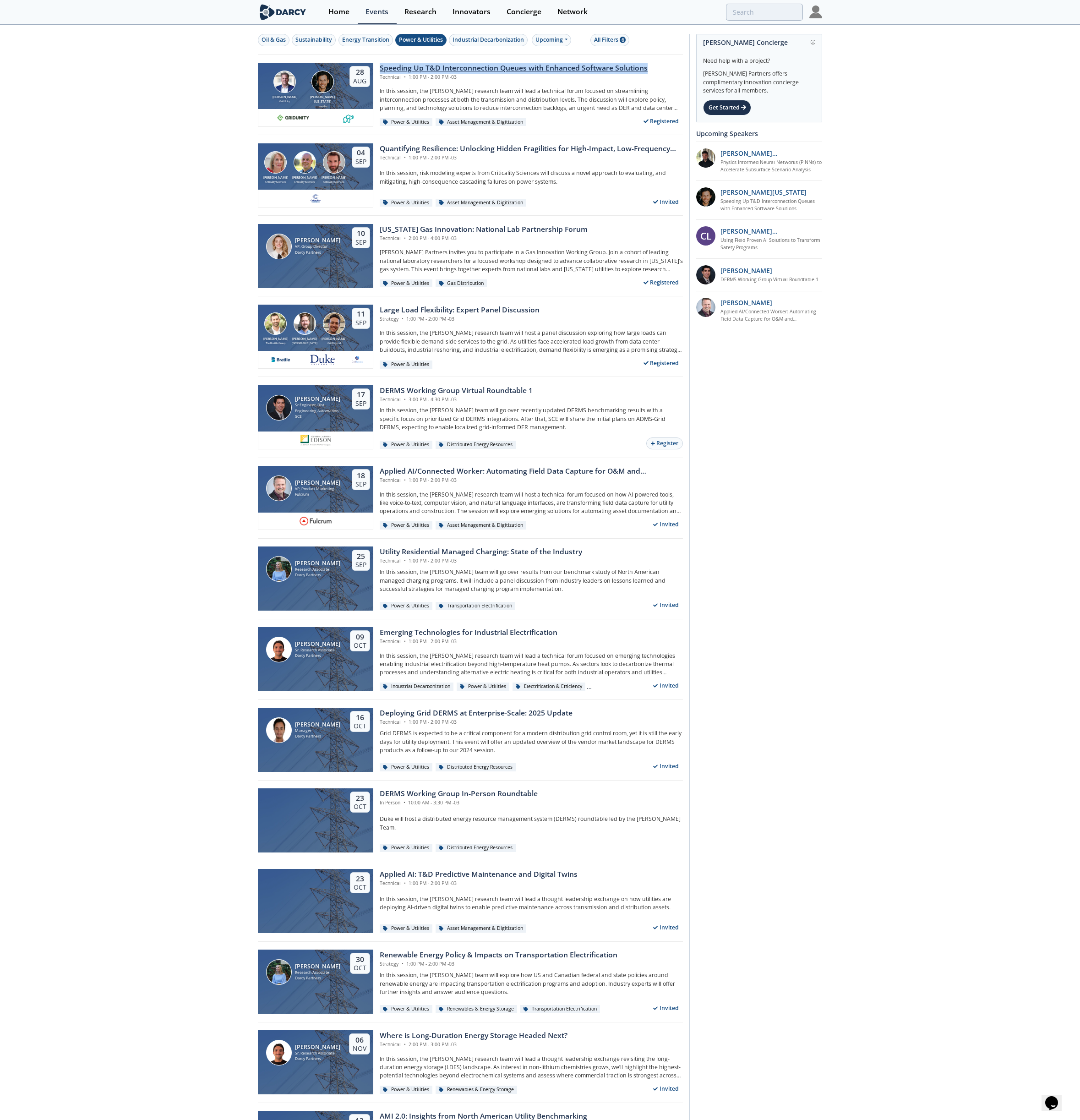
copy div "Speeding Up T&D Interconnection Queues with Enhanced Software Solutions"
drag, startPoint x: 381, startPoint y: 135, endPoint x: 585, endPoint y: 149, distance: 204.5
click at [585, 149] on div "Oil & Gas Sustainability Energy Transition Power & Utilities Industrial Decarbo…" at bounding box center [470, 685] width 425 height 1319
click at [190, 132] on div "Oil & Gas Sustainability Energy Transition Power & Utilities Industrial Decarbo…" at bounding box center [540, 691] width 1080 height 1332
drag, startPoint x: 377, startPoint y: 141, endPoint x: 677, endPoint y: 153, distance: 300.2
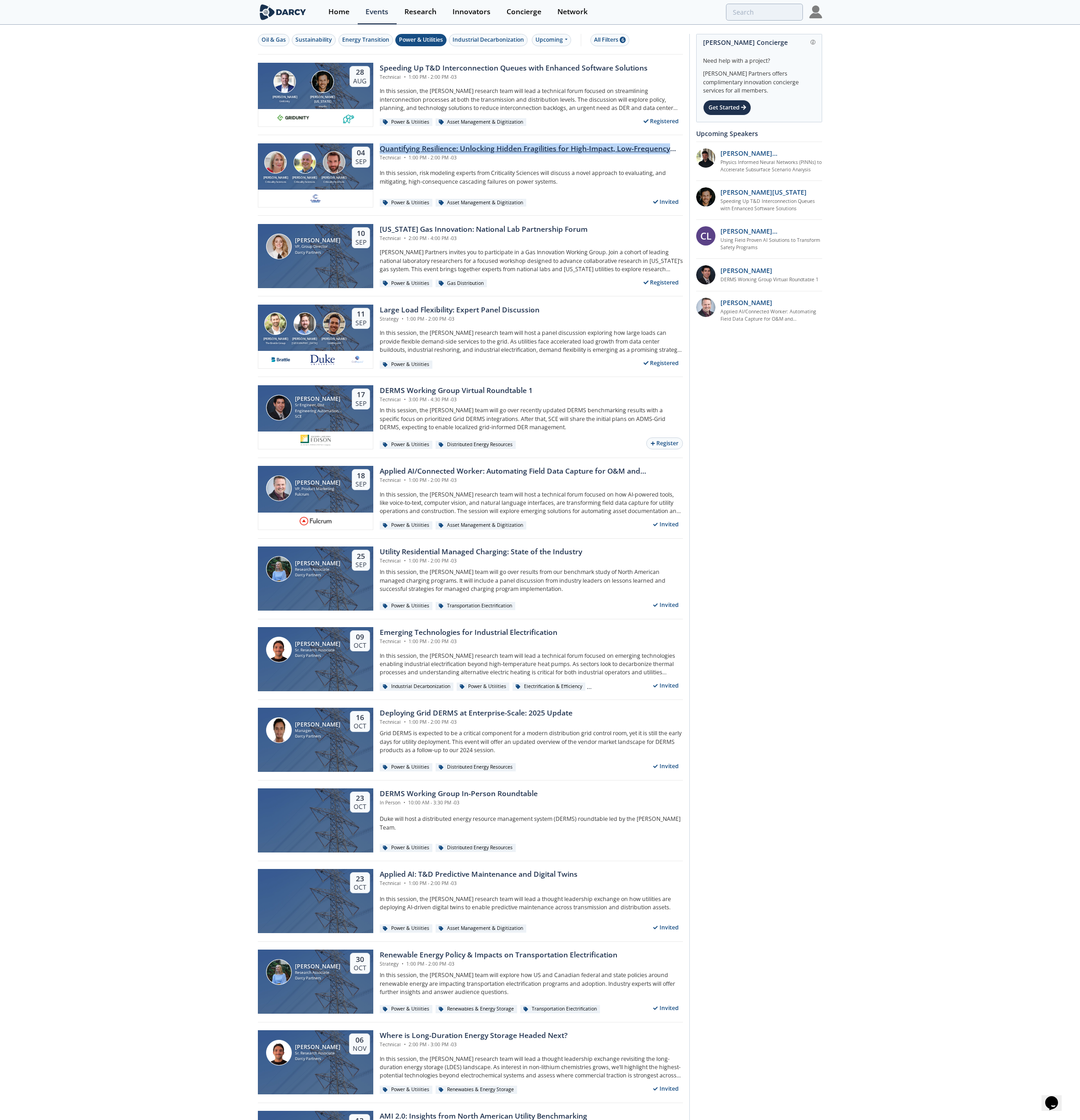
click at [677, 153] on div "Susan Ginsburg Criticality Sciences Ben Ruddell Criticality Sciences Ross Dakin…" at bounding box center [470, 175] width 425 height 80
copy div "Quantifying Resilience: Unlocking Hidden Fragilities for High-Impact, Low-Frequ…"
click at [542, 153] on div "Quantifying Resilience: Unlocking Hidden Fragilities for High-Impact, Low-Frequ…" at bounding box center [532, 149] width 304 height 11
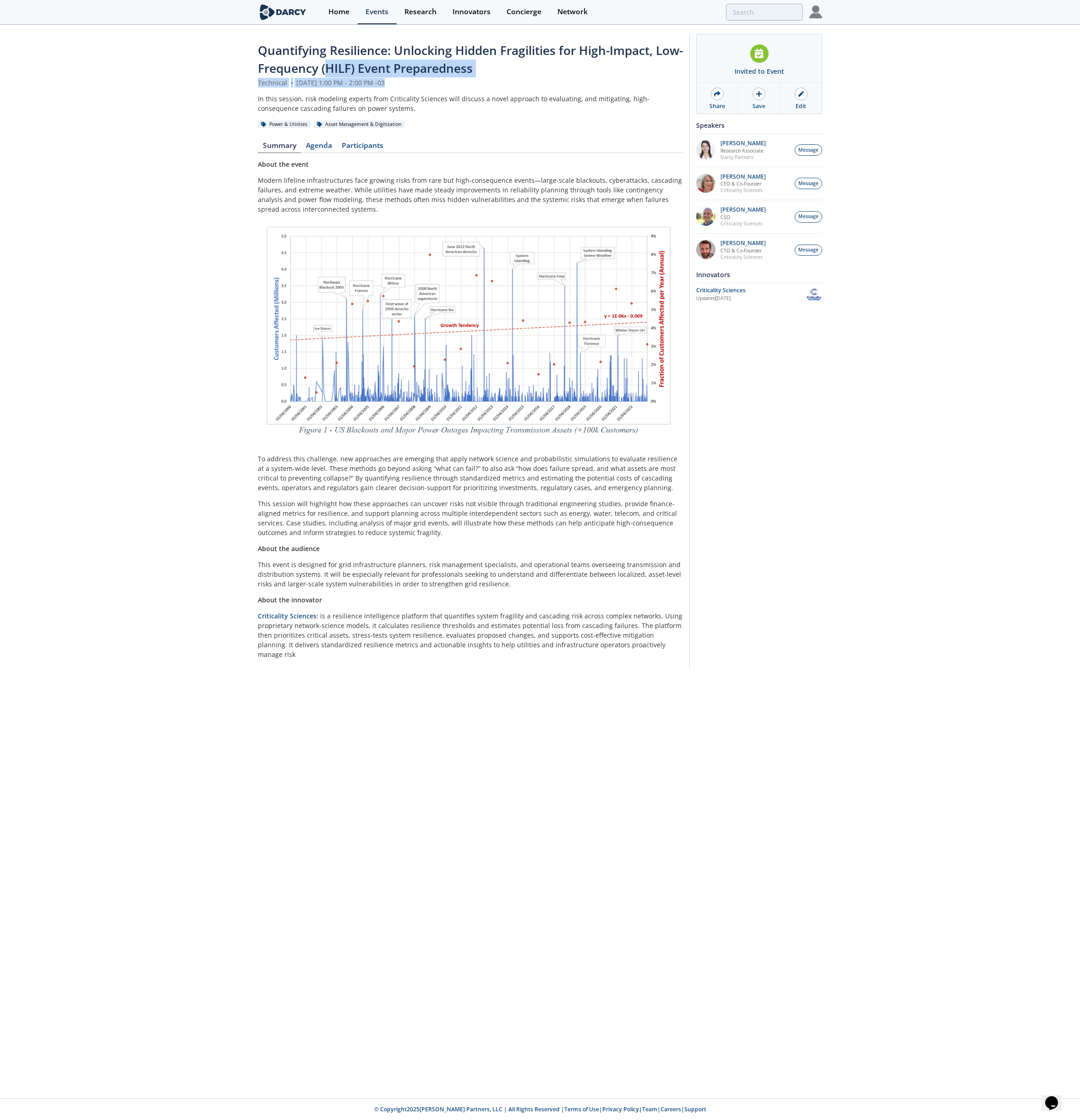
drag, startPoint x: 515, startPoint y: 79, endPoint x: 353, endPoint y: 75, distance: 162.0
click at [353, 75] on header "Quantifying Resilience: Unlocking Hidden Fragilities for High-Impact, Low-Frequ…" at bounding box center [470, 85] width 425 height 88
click at [353, 75] on span "Quantifying Resilience: Unlocking Hidden Fragilities for High-Impact, Low-Frequ…" at bounding box center [470, 59] width 425 height 35
drag, startPoint x: 353, startPoint y: 75, endPoint x: 532, endPoint y: 74, distance: 179.0
click at [532, 74] on div "Quantifying Resilience: Unlocking Hidden Fragilities for High-Impact, Low-Frequ…" at bounding box center [470, 59] width 425 height 36
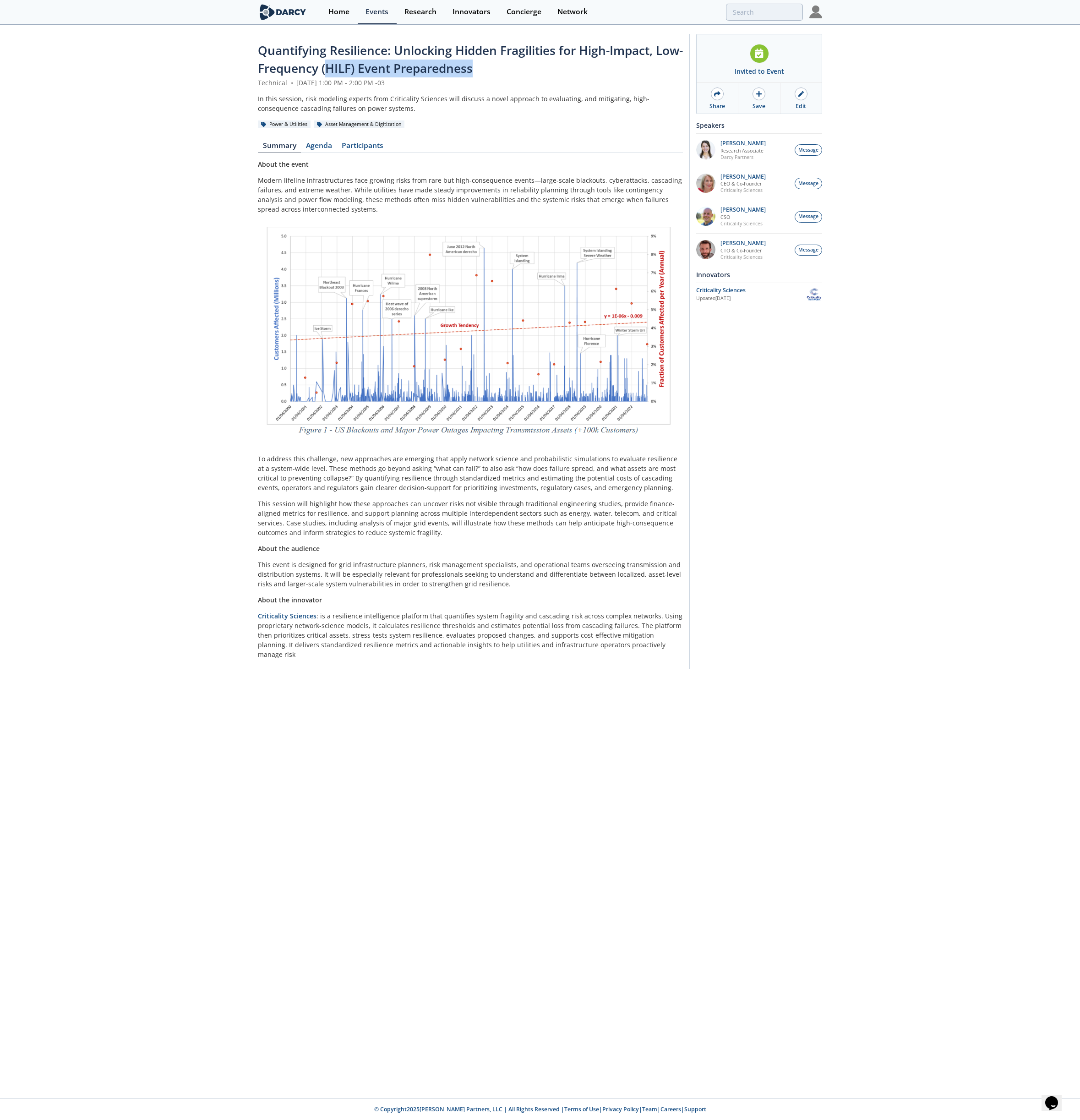
copy span "HILF) Event Preparedness"
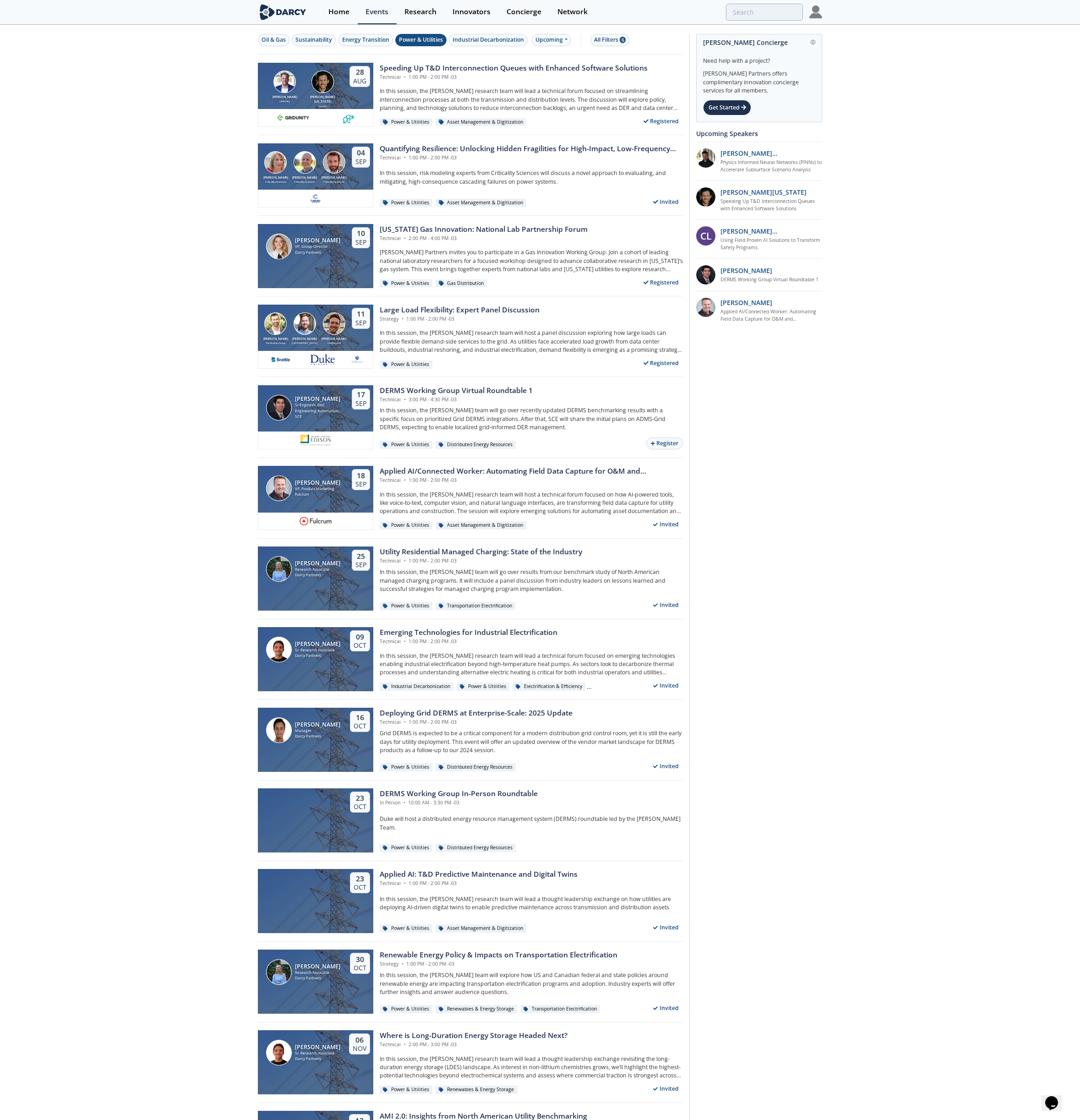
drag, startPoint x: 377, startPoint y: 142, endPoint x: 565, endPoint y: 141, distance: 188.0
click at [568, 143] on div "Susan Ginsburg Criticality Sciences Ben Ruddell Criticality Sciences Ross Dakin…" at bounding box center [470, 175] width 425 height 80
click at [35, 267] on div "Oil & Gas Sustainability Energy Transition Power & Utilities Industrial Decarbo…" at bounding box center [540, 691] width 1080 height 1332
drag, startPoint x: 379, startPoint y: 300, endPoint x: 553, endPoint y: 313, distance: 174.5
click at [553, 313] on div "Ryan Hledik The Brattle Group Tyler Norris Duke University Nick Guay GridBeyond…" at bounding box center [470, 336] width 425 height 80
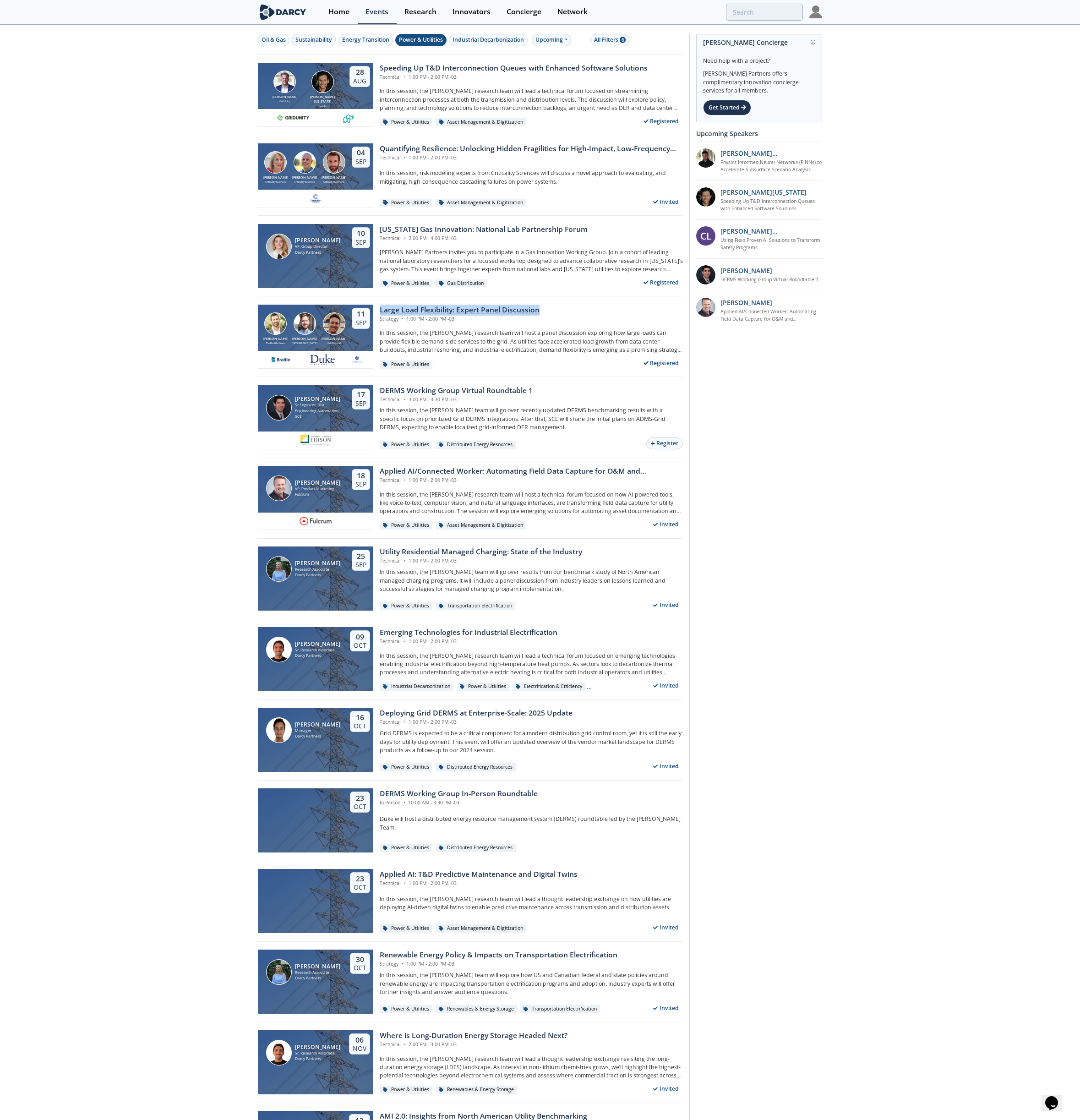
copy div "Large Load Flexibility: Expert Panel Discussion"
drag, startPoint x: 378, startPoint y: 383, endPoint x: 535, endPoint y: 391, distance: 157.2
click at [535, 391] on div "Steven Robles Sr Engineer, Dist Engineering Automation Software SCE 17 Sep DERM…" at bounding box center [470, 417] width 425 height 80
copy div "DERMS Working Group Virtual Roundtable 1"
click at [392, 474] on div "Applied AI/Connected Worker: Automating Field Data Capture for O&M and Construc…" at bounding box center [532, 471] width 304 height 11
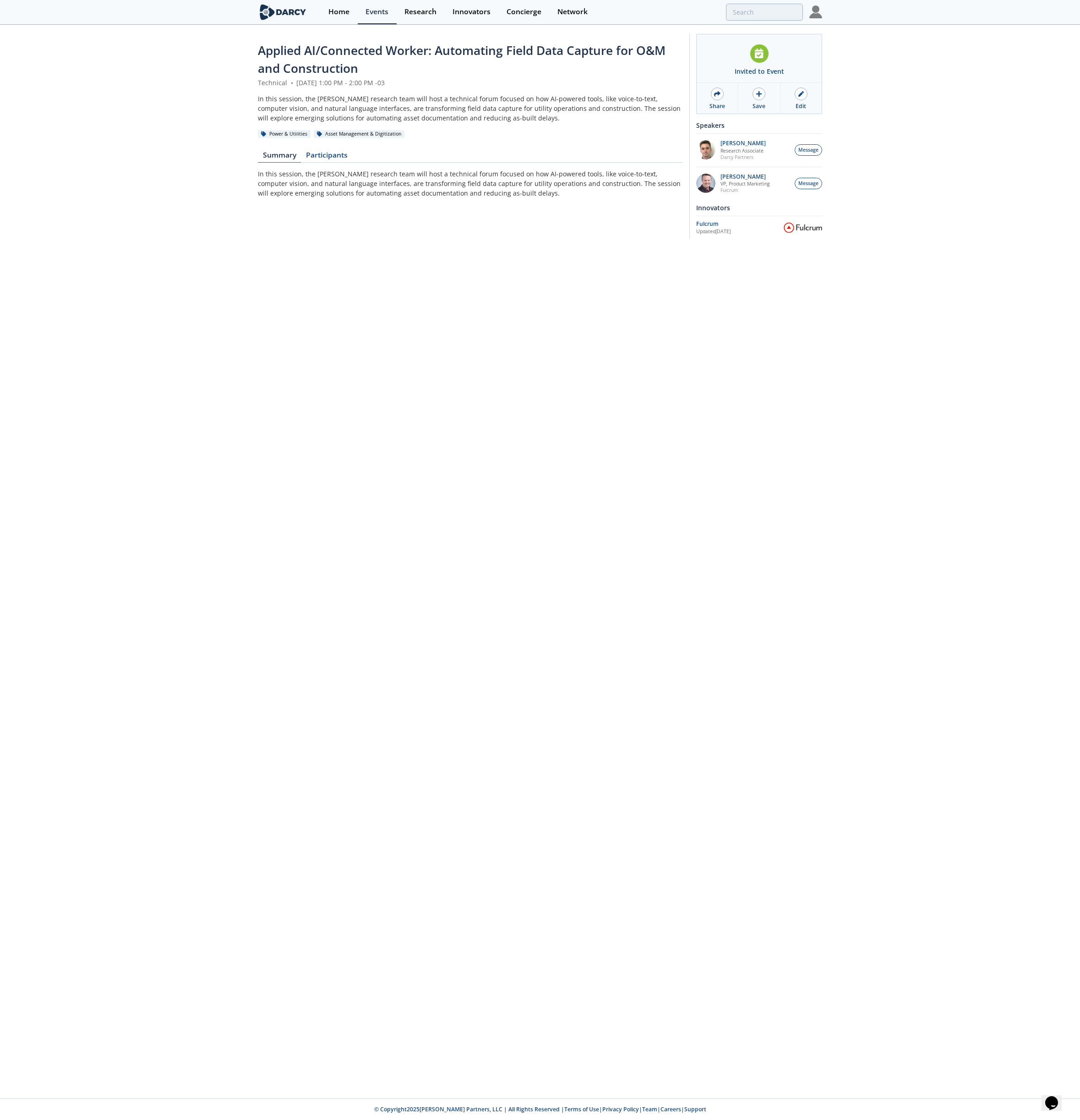
click at [339, 62] on span "Applied AI/Connected Worker: Automating Field Data Capture for O&M and Construc…" at bounding box center [462, 59] width 408 height 35
copy header "Applied AI/Connected Worker: Automating Field Data Capture for O&M and Construc…"
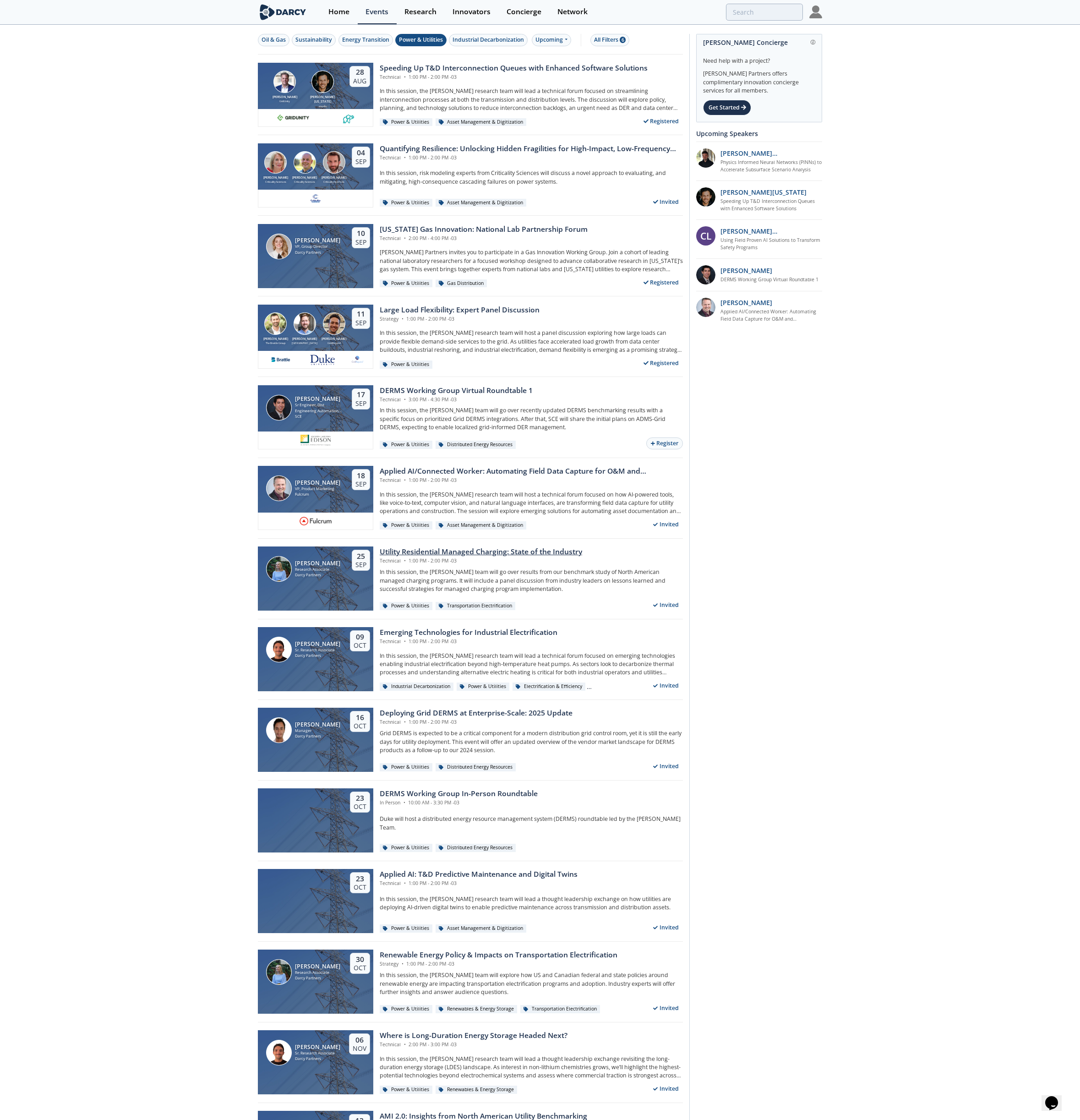
click at [464, 552] on div "Utility Residential Managed Charging: State of the Industry" at bounding box center [481, 552] width 202 height 11
drag, startPoint x: 378, startPoint y: 542, endPoint x: 600, endPoint y: 559, distance: 222.6
click at [600, 559] on div "Elizabeth Wilson Research Associate Darcy Partners 25 Sep Utility Residential M…" at bounding box center [470, 579] width 425 height 80
copy div "Utility Residential Managed Charging: State of the Industry"
drag, startPoint x: 376, startPoint y: 626, endPoint x: 568, endPoint y: 633, distance: 192.1
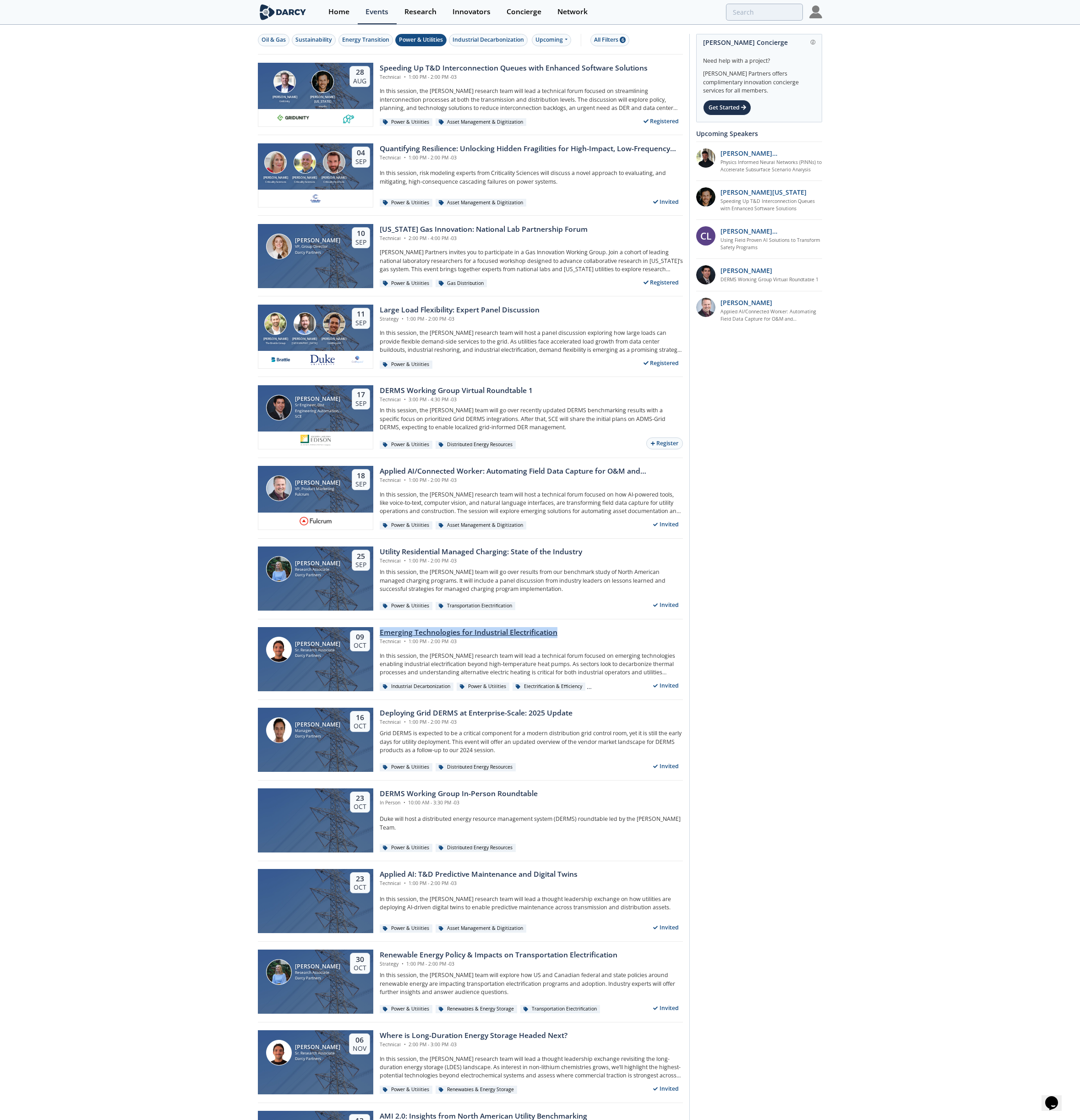
click at [568, 559] on div "Juan Corrado Sr. Research Associate Darcy Partners 09 Oct Emerging Technologies…" at bounding box center [470, 659] width 425 height 80
copy div "Emerging Technologies for Industrial Electrification"
drag, startPoint x: 377, startPoint y: 710, endPoint x: 587, endPoint y: 719, distance: 210.2
click at [587, 559] on div "Francisco Alvarez Colombo Manager Darcy Partners 16 Oct Deploying Grid DERMS at…" at bounding box center [470, 740] width 425 height 80
copy div "Deploying Grid DERMS at Enterprise-Scale: 2025 Update"
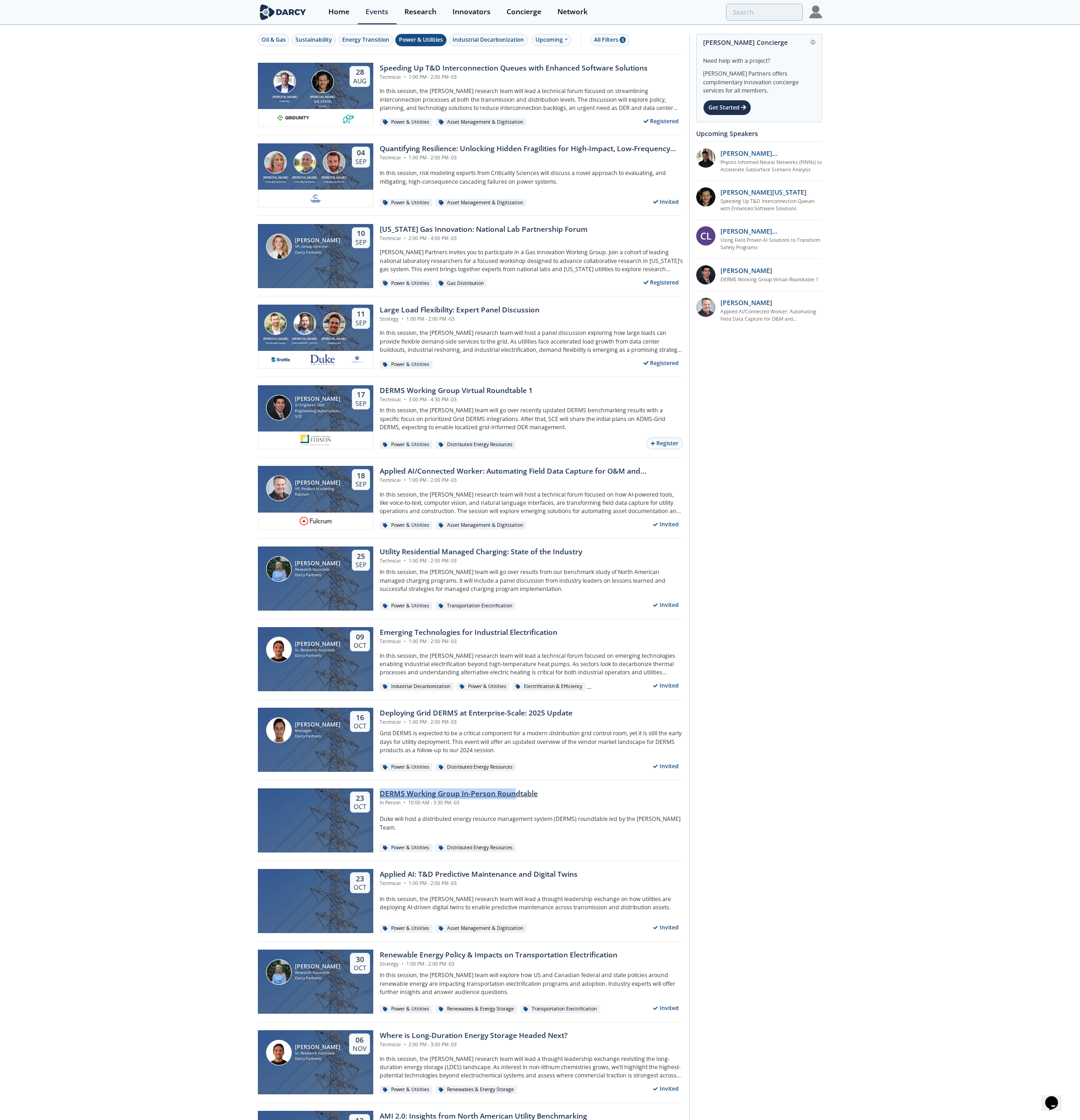
drag, startPoint x: 377, startPoint y: 786, endPoint x: 513, endPoint y: 793, distance: 136.2
click at [513, 559] on div "23 Oct DERMS Working Group In-Person Roundtable In Person • 10:00 AM - 3:30 PM …" at bounding box center [470, 821] width 425 height 80
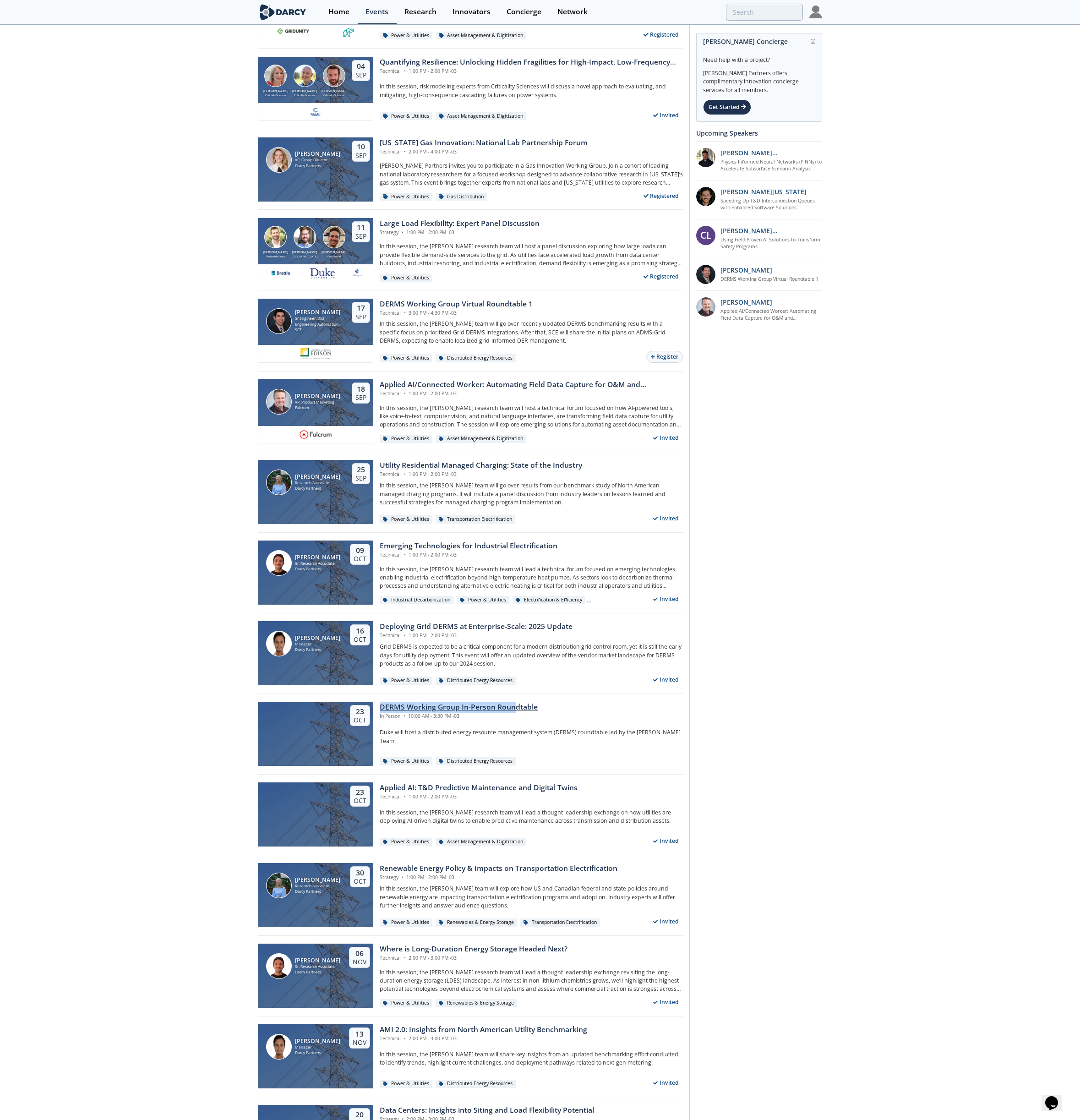
scroll to position [89, 0]
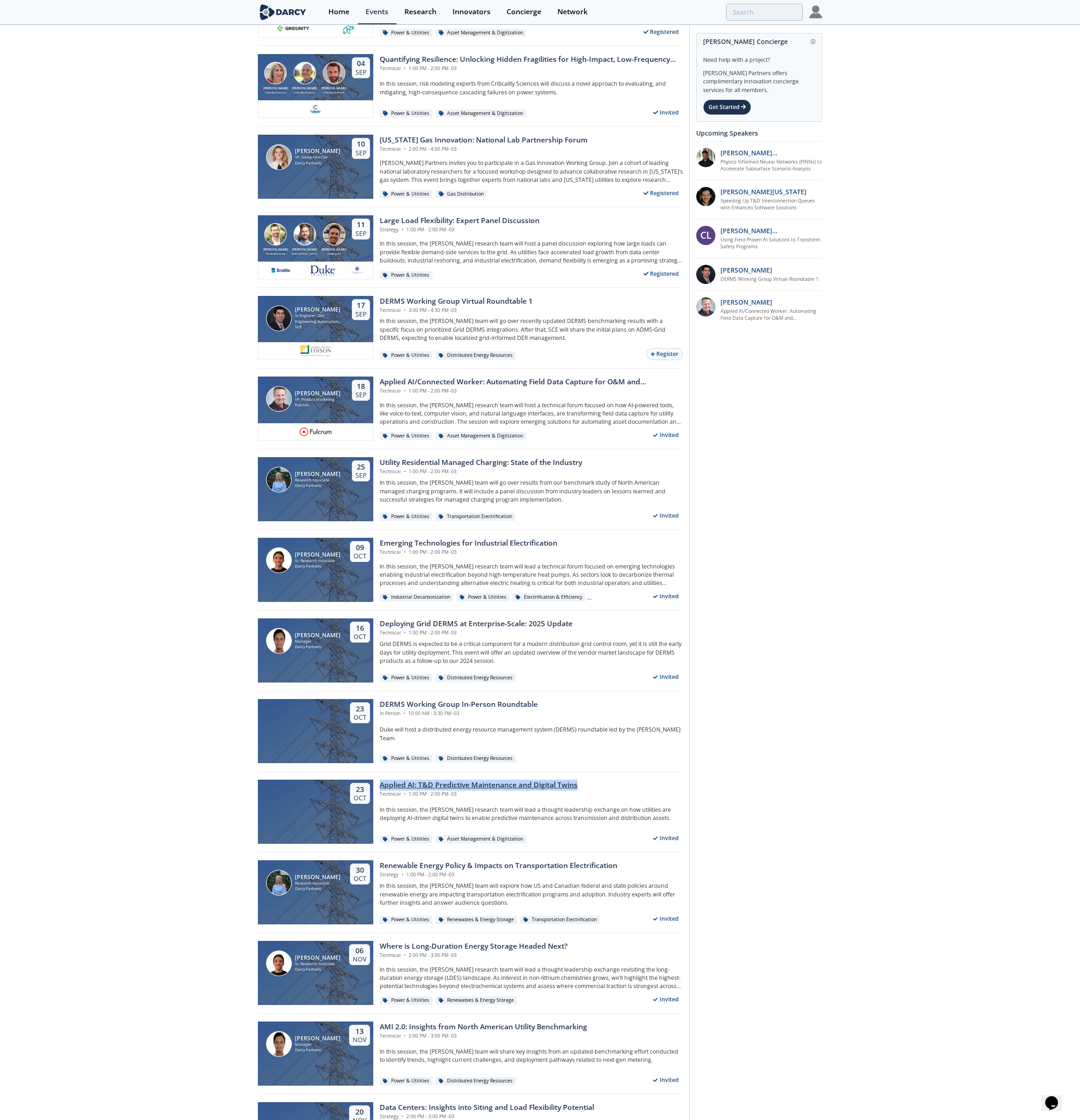
drag, startPoint x: 373, startPoint y: 780, endPoint x: 587, endPoint y: 792, distance: 214.3
click at [587, 559] on div "23 Oct Applied AI: T&D Predictive Maintenance and Digital Twins Technical • 1:0…" at bounding box center [470, 812] width 425 height 80
drag, startPoint x: 373, startPoint y: 859, endPoint x: 624, endPoint y: 867, distance: 251.1
click at [624, 559] on div "Elizabeth Wilson Research Associate Darcy Partners 30 Oct Renewable Energy Poli…" at bounding box center [470, 892] width 425 height 80
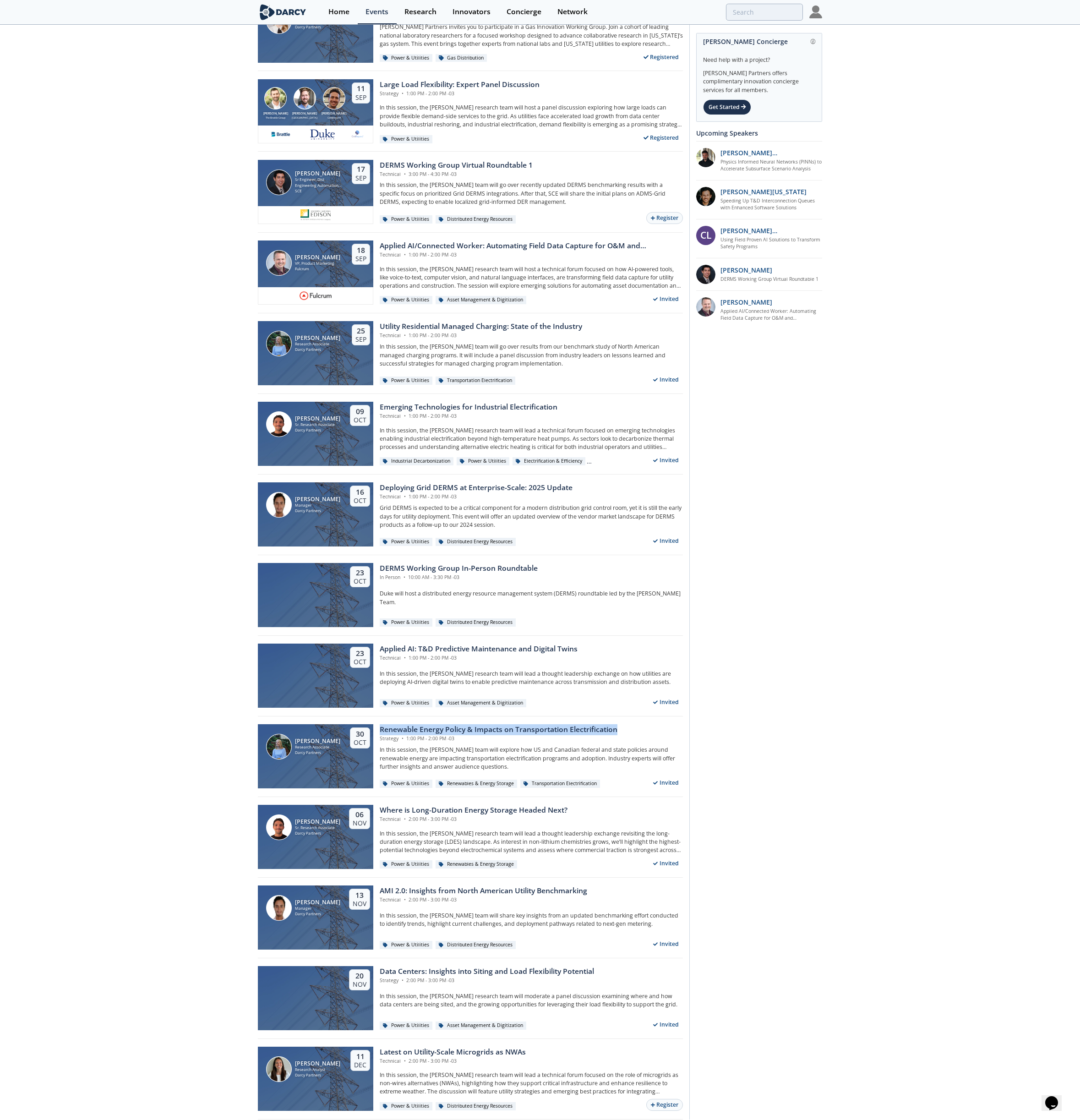
scroll to position [246, 0]
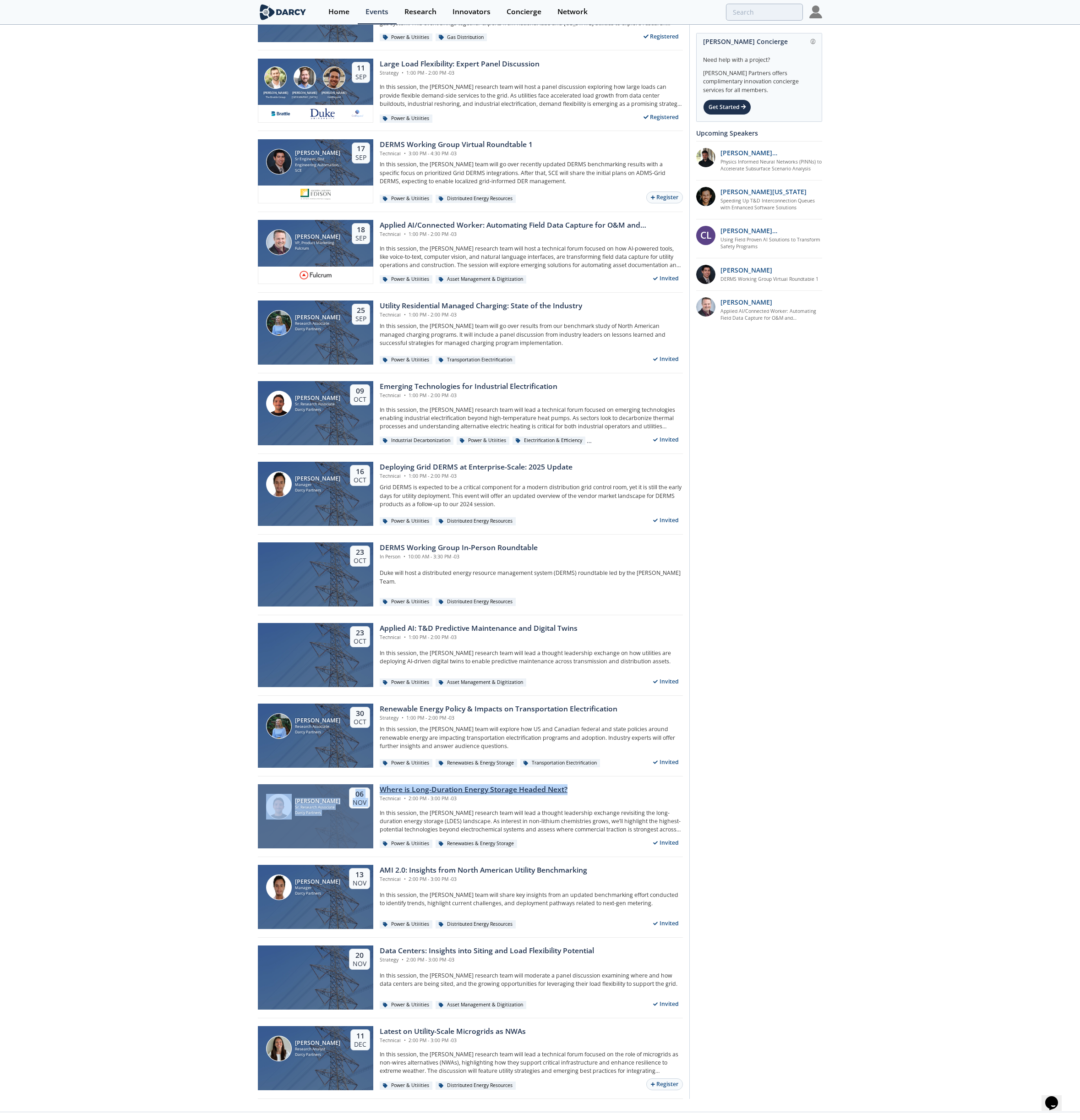
drag, startPoint x: 372, startPoint y: 783, endPoint x: 575, endPoint y: 794, distance: 203.3
click at [575, 559] on div "Juan Corrado Sr. Research Associate Darcy Partners 06 Nov Where is Long-Duratio…" at bounding box center [470, 817] width 425 height 80
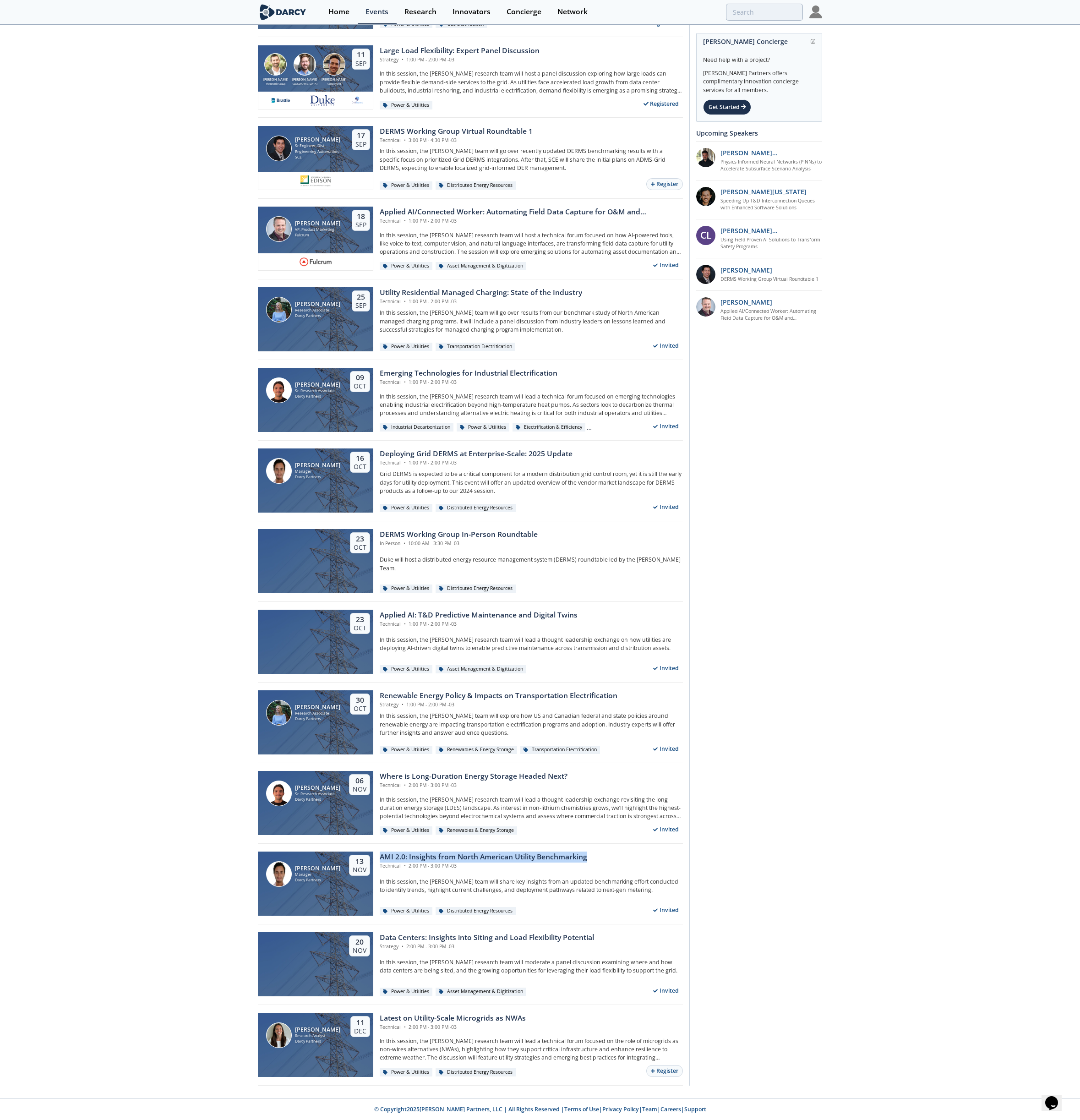
drag, startPoint x: 380, startPoint y: 848, endPoint x: 591, endPoint y: 859, distance: 211.3
click at [591, 559] on div "Francisco Alvarez Colombo Manager Darcy Partners 13 Nov AMI 2.0: Insights from …" at bounding box center [470, 884] width 425 height 80
drag, startPoint x: 377, startPoint y: 927, endPoint x: 603, endPoint y: 937, distance: 226.2
click at [603, 559] on div "20 Nov Data Centers: Insights into Siting and Load Flexibility Potential Strate…" at bounding box center [470, 964] width 425 height 80
drag, startPoint x: 372, startPoint y: 1007, endPoint x: 529, endPoint y: 1016, distance: 157.3
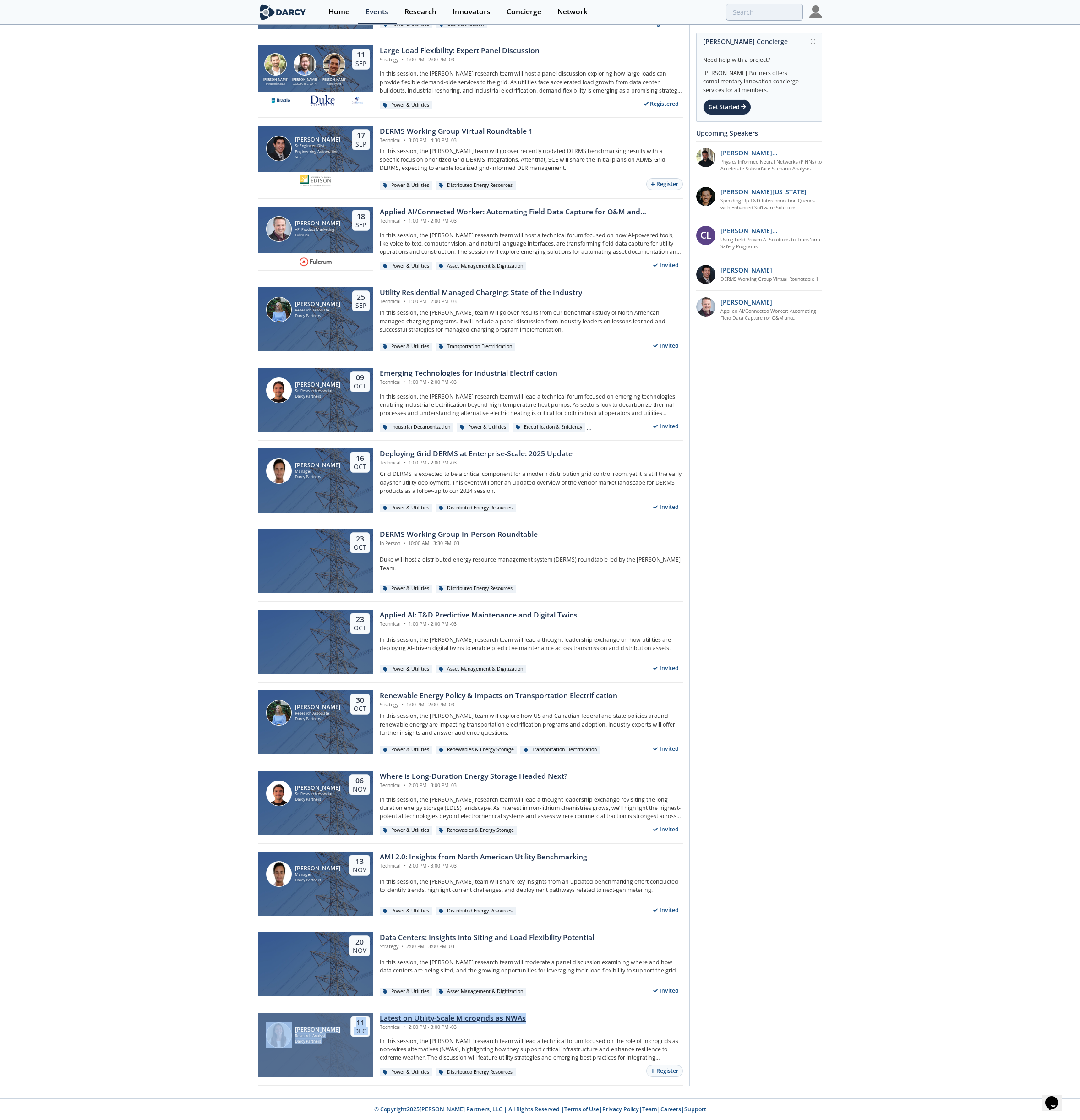
click at [529, 559] on div "Milagros Solá Research Analyst Darcy Partners 11 Dec Latest on Utility-Scale Mi…" at bounding box center [470, 1045] width 425 height 80
click at [131, 559] on div "Oil & Gas Sustainability Energy Transition Power & Utilities Industrial Decarbo…" at bounding box center [540, 432] width 1080 height 1332
drag, startPoint x: 381, startPoint y: 1004, endPoint x: 526, endPoint y: 1016, distance: 145.5
click at [526, 559] on div "Milagros Solá Research Analyst Darcy Partners 11 Dec Latest on Utility-Scale Mi…" at bounding box center [470, 1045] width 425 height 80
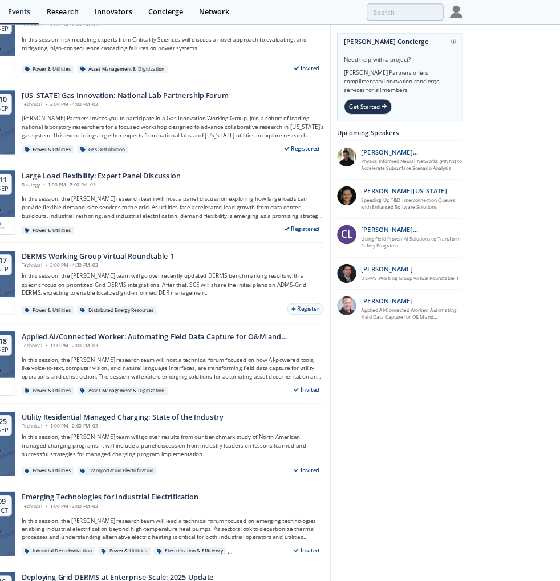
scroll to position [0, 0]
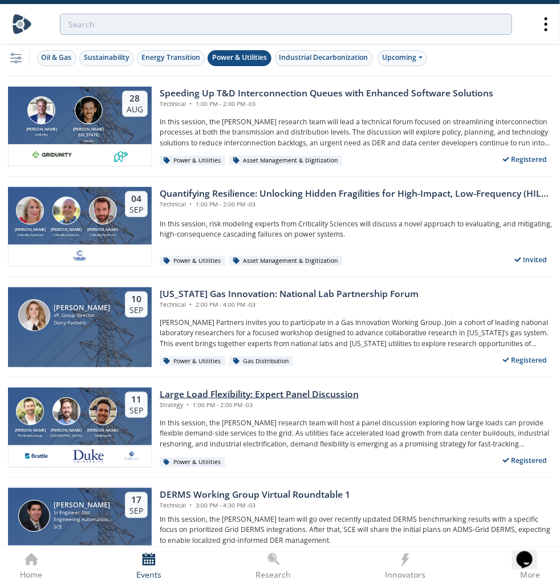
click at [261, 406] on div "Strategy • 1:00 PM - 2:00 PM -03" at bounding box center [259, 405] width 199 height 9
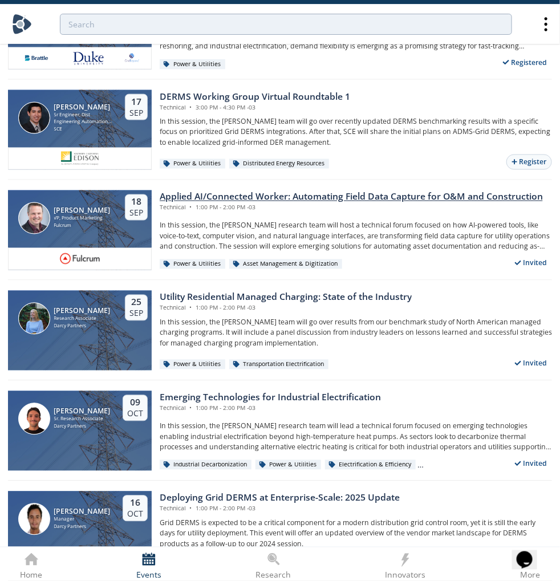
scroll to position [403, 0]
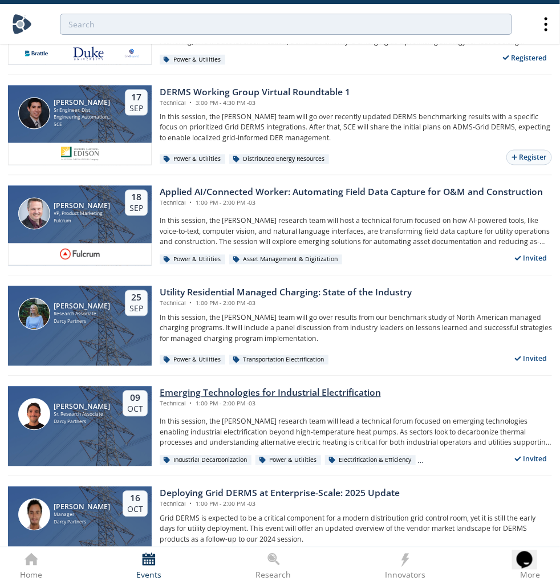
click at [394, 457] on div "Electrification & Efficiency" at bounding box center [370, 461] width 91 height 10
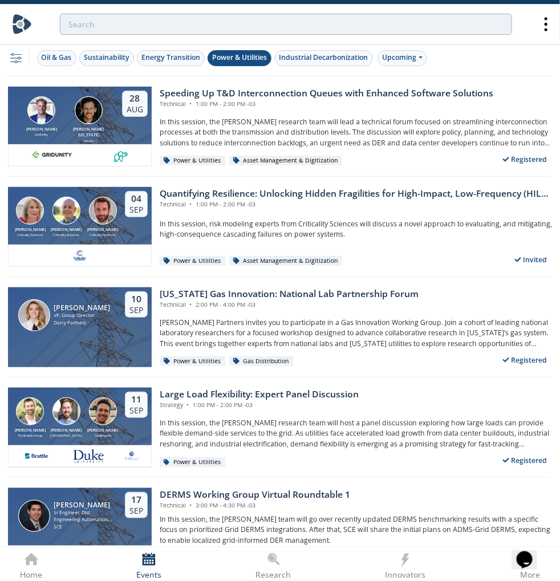
click at [240, 59] on div "Power & Utilities" at bounding box center [239, 57] width 55 height 10
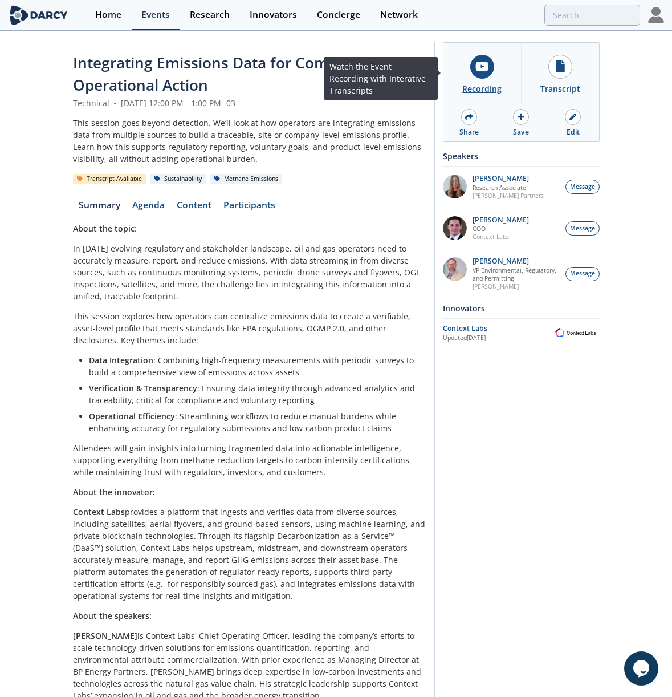
click at [499, 75] on link "Recording" at bounding box center [483, 73] width 78 height 60
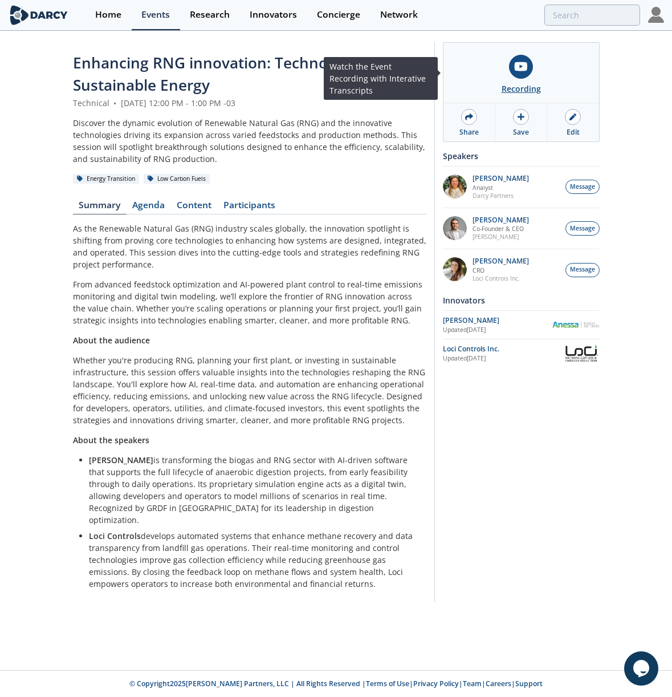
click at [545, 79] on link "Recording" at bounding box center [522, 73] width 156 height 60
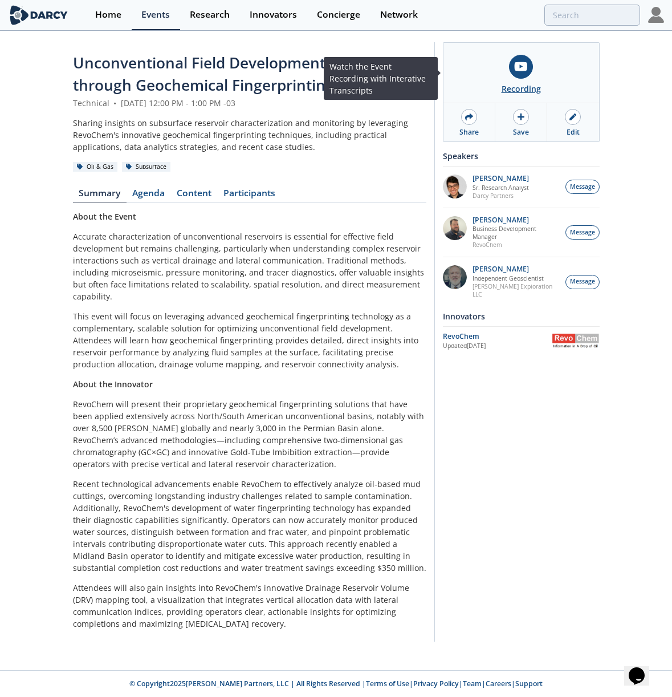
click at [544, 59] on link "Recording" at bounding box center [522, 73] width 156 height 60
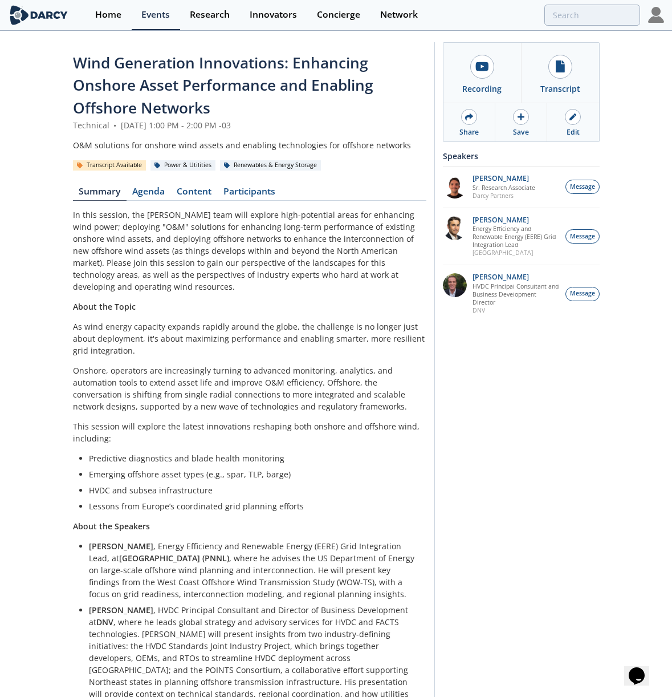
click at [250, 74] on div "Wind Generation Innovations: Enhancing Onshore Asset Performance and Enabling O…" at bounding box center [250, 85] width 354 height 67
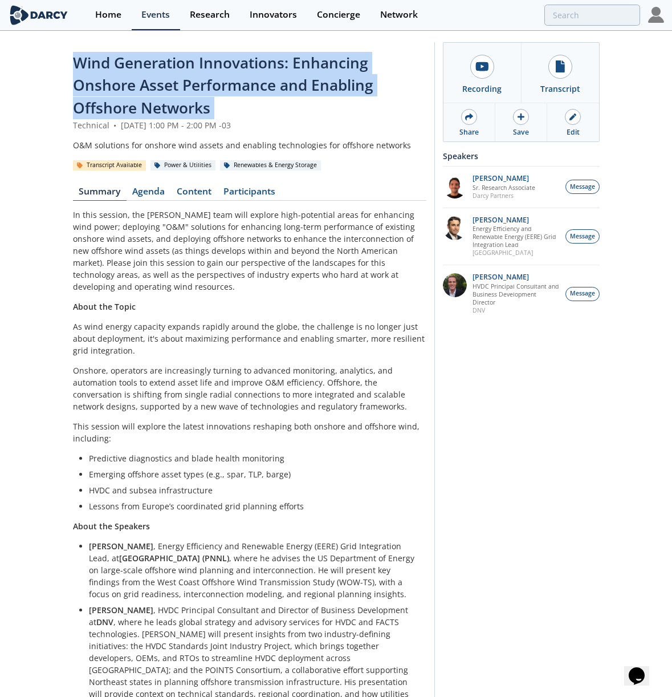
click at [250, 74] on div "Wind Generation Innovations: Enhancing Onshore Asset Performance and Enabling O…" at bounding box center [250, 85] width 354 height 67
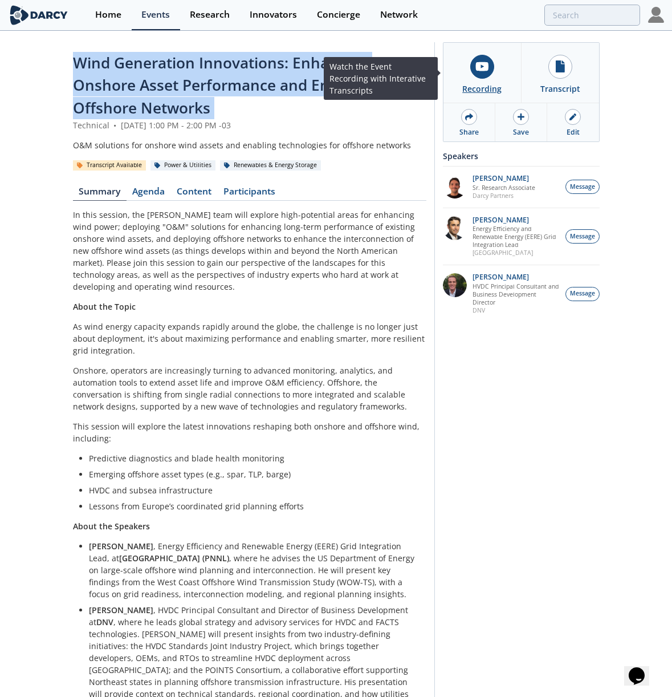
click at [487, 75] on div at bounding box center [483, 67] width 24 height 24
